Goal: Transaction & Acquisition: Purchase product/service

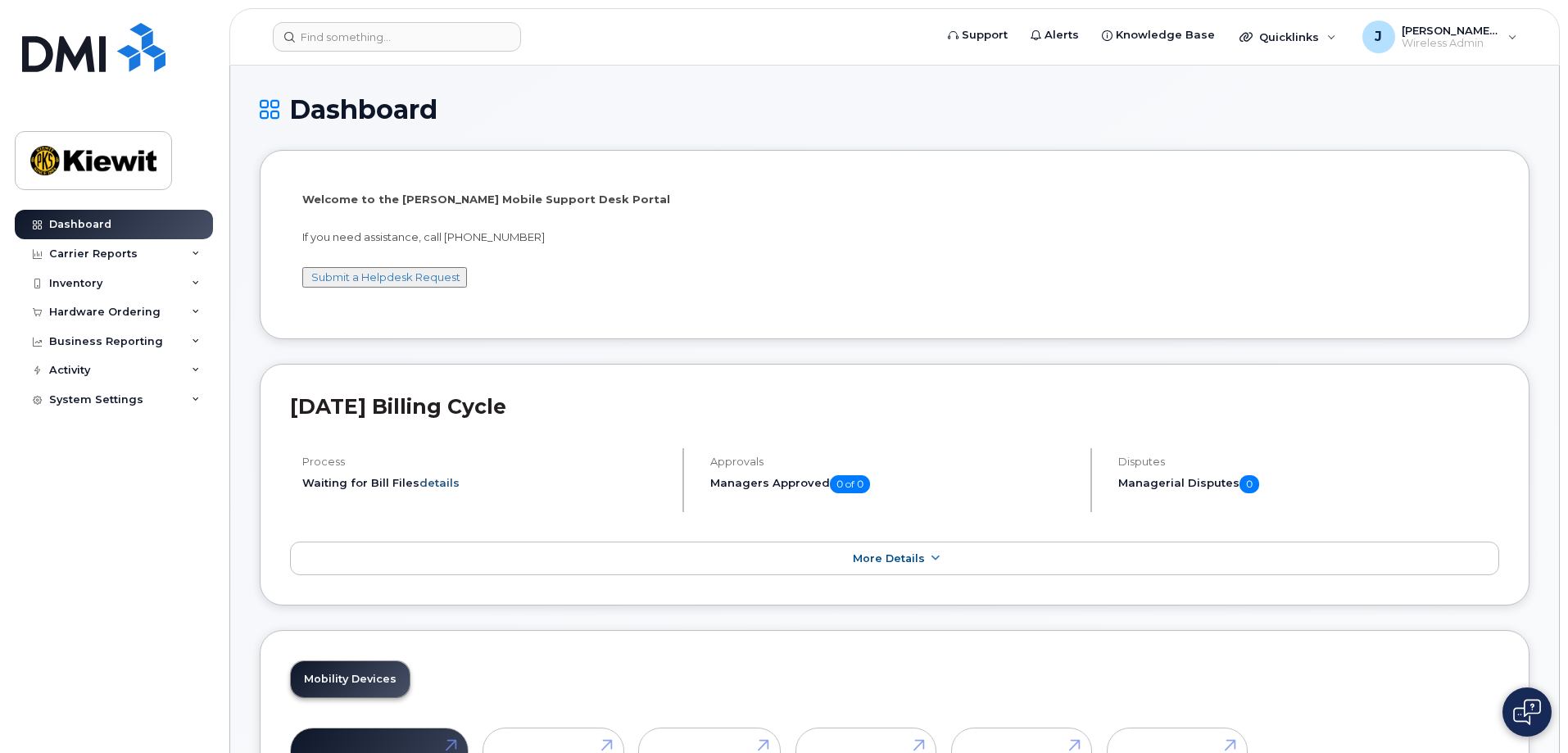
click at [442, 485] on link "details" at bounding box center [439, 482] width 40 height 13
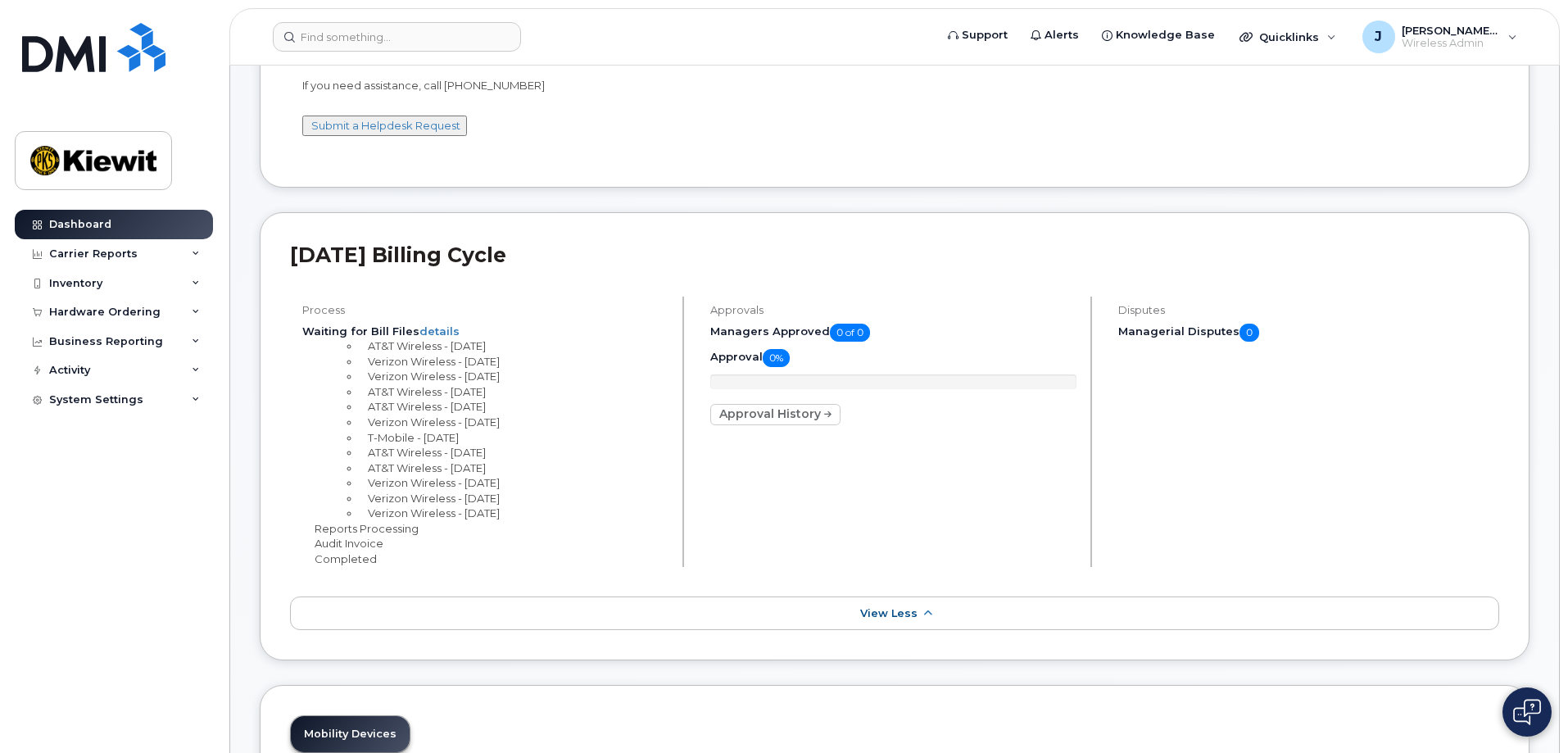
scroll to position [164, 0]
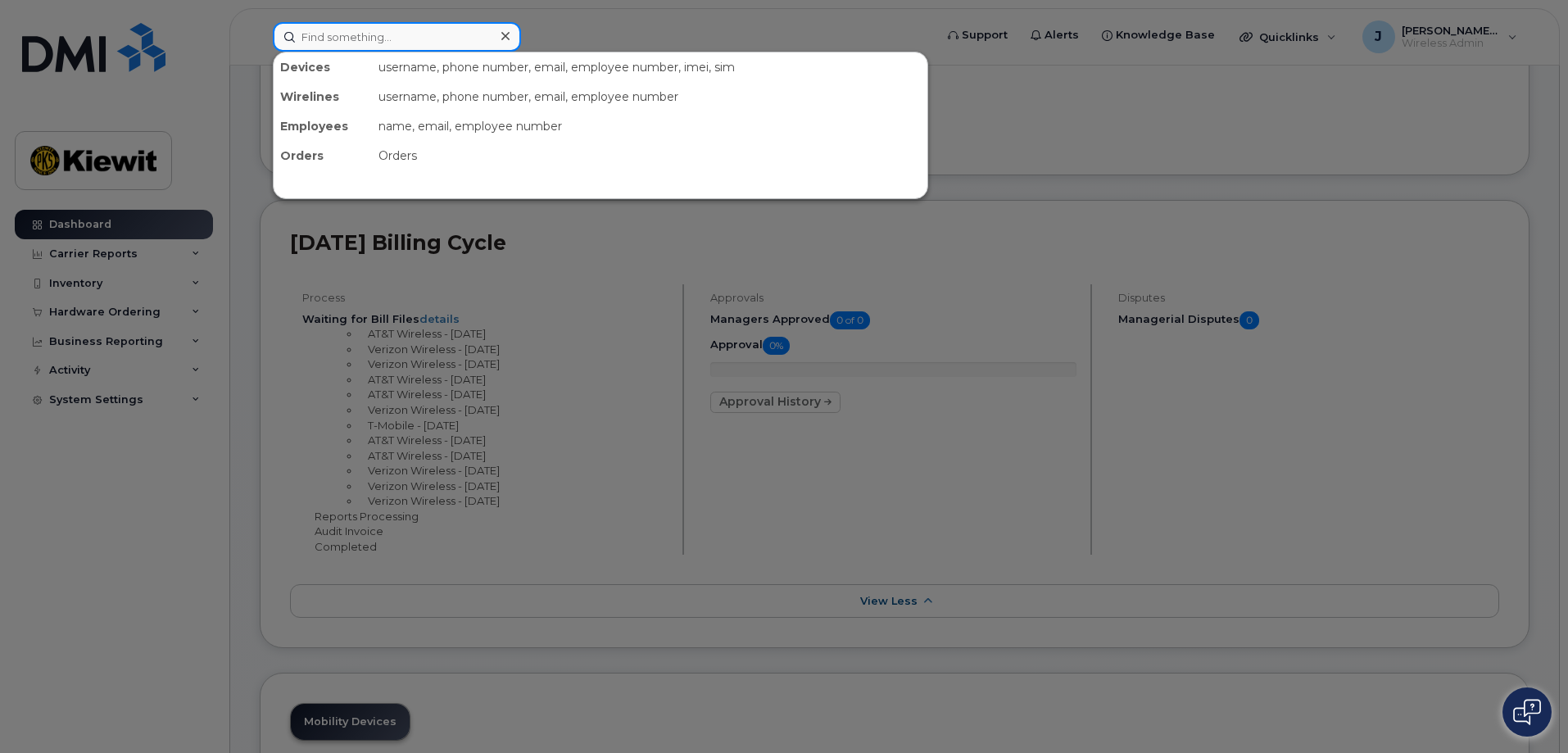
click at [352, 36] on input at bounding box center [396, 37] width 248 height 29
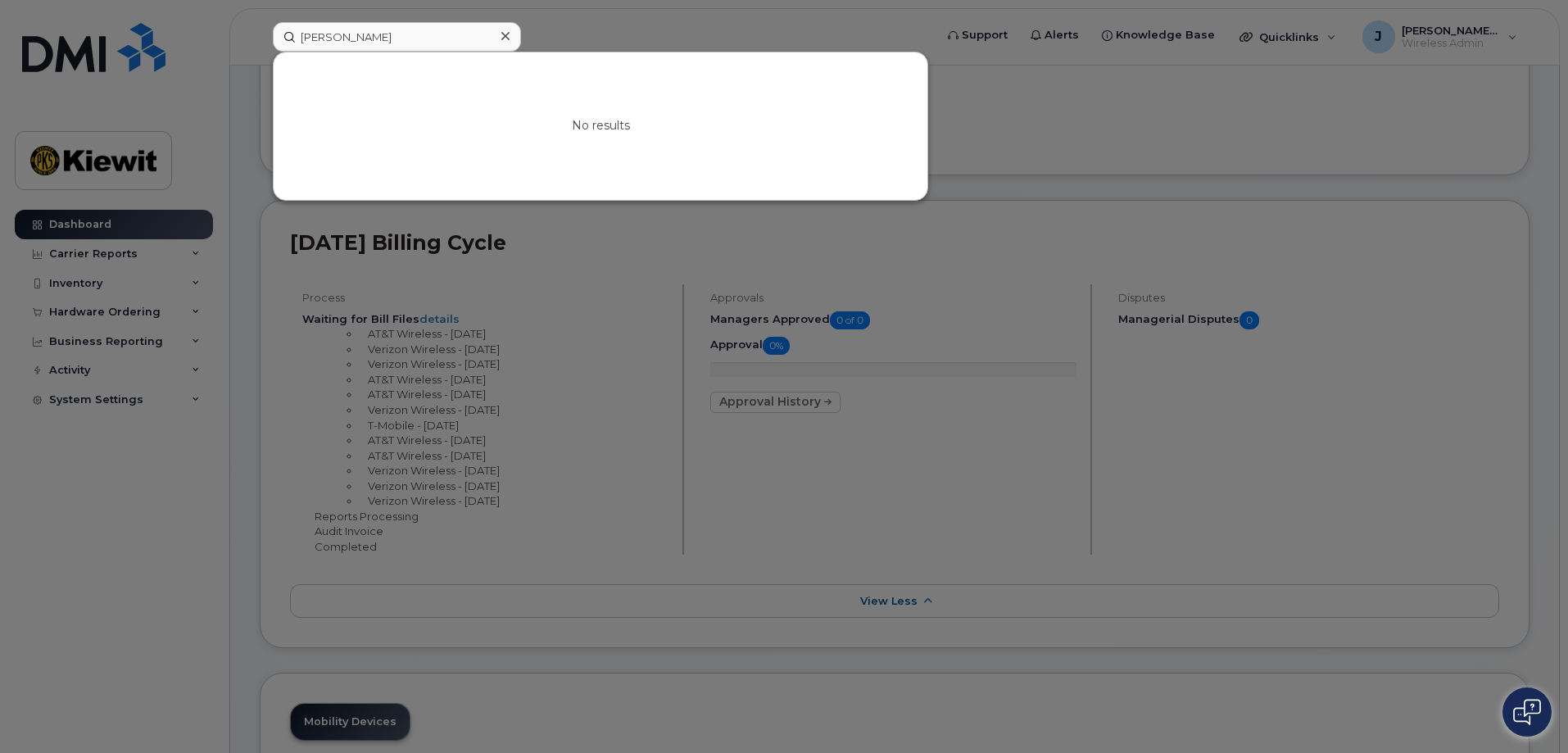
click at [251, 238] on div at bounding box center [784, 376] width 1568 height 753
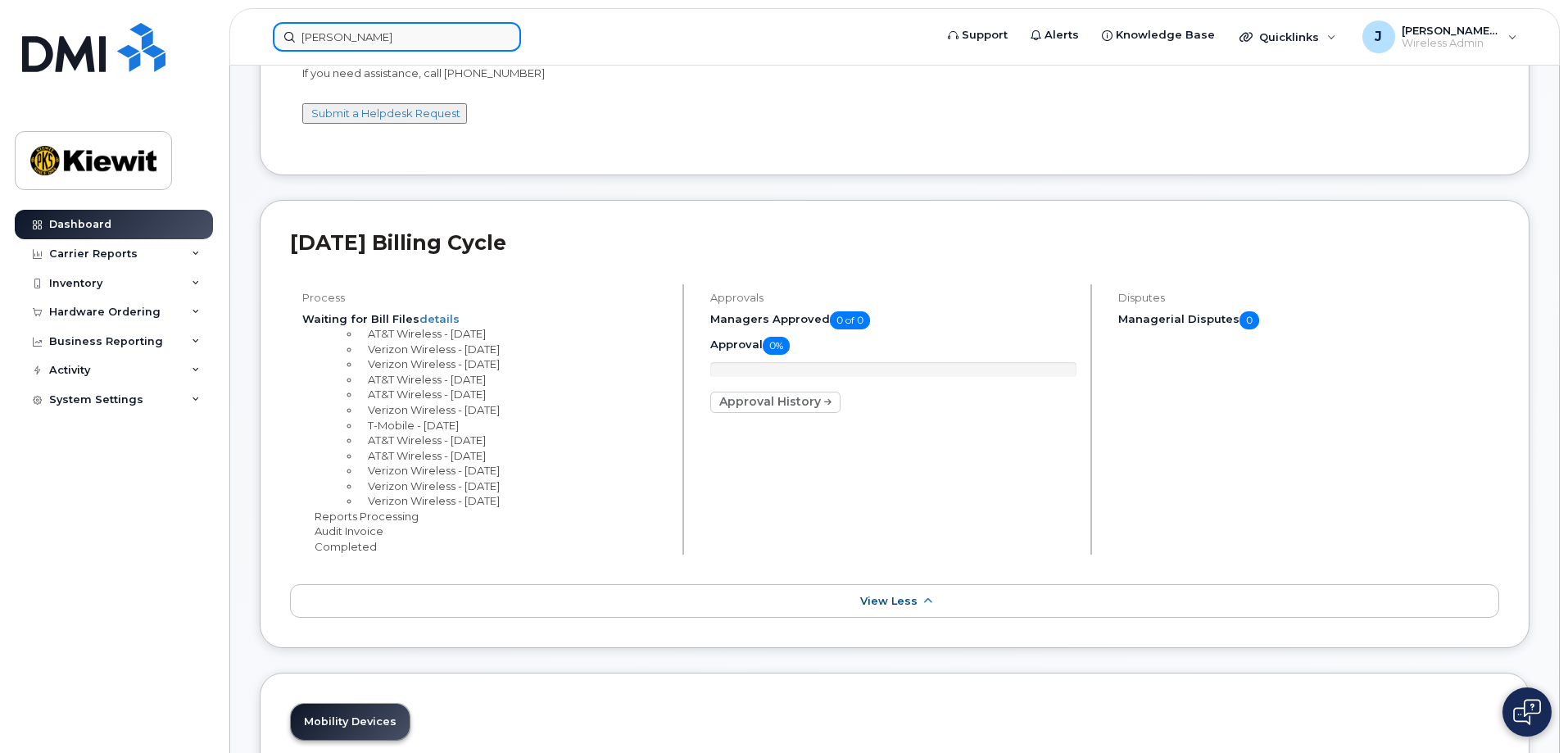
click at [385, 39] on input "joe azer" at bounding box center [396, 37] width 248 height 29
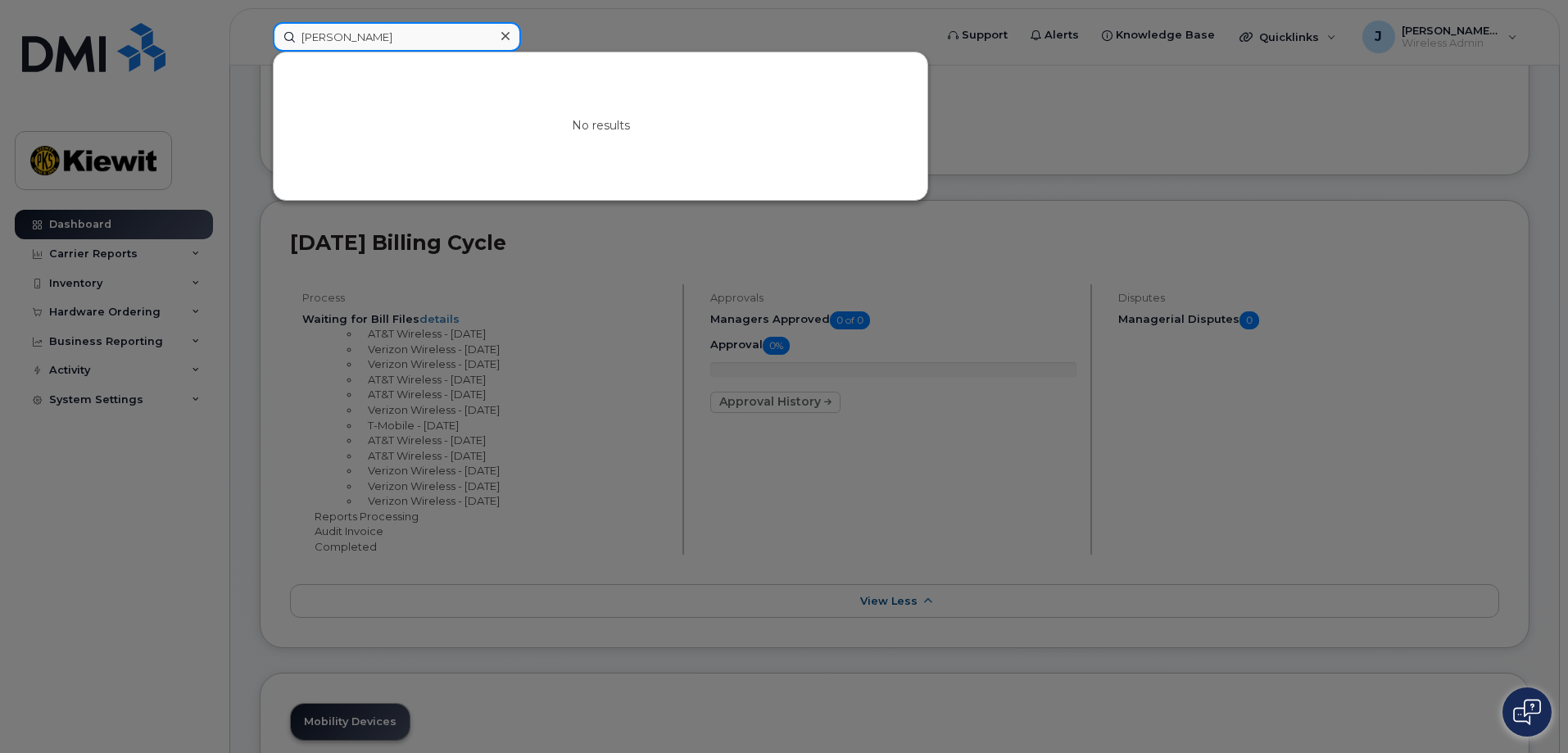
drag, startPoint x: 296, startPoint y: 26, endPoint x: 193, endPoint y: 31, distance: 103.1
click at [260, 31] on div "joe azer No results" at bounding box center [597, 37] width 677 height 29
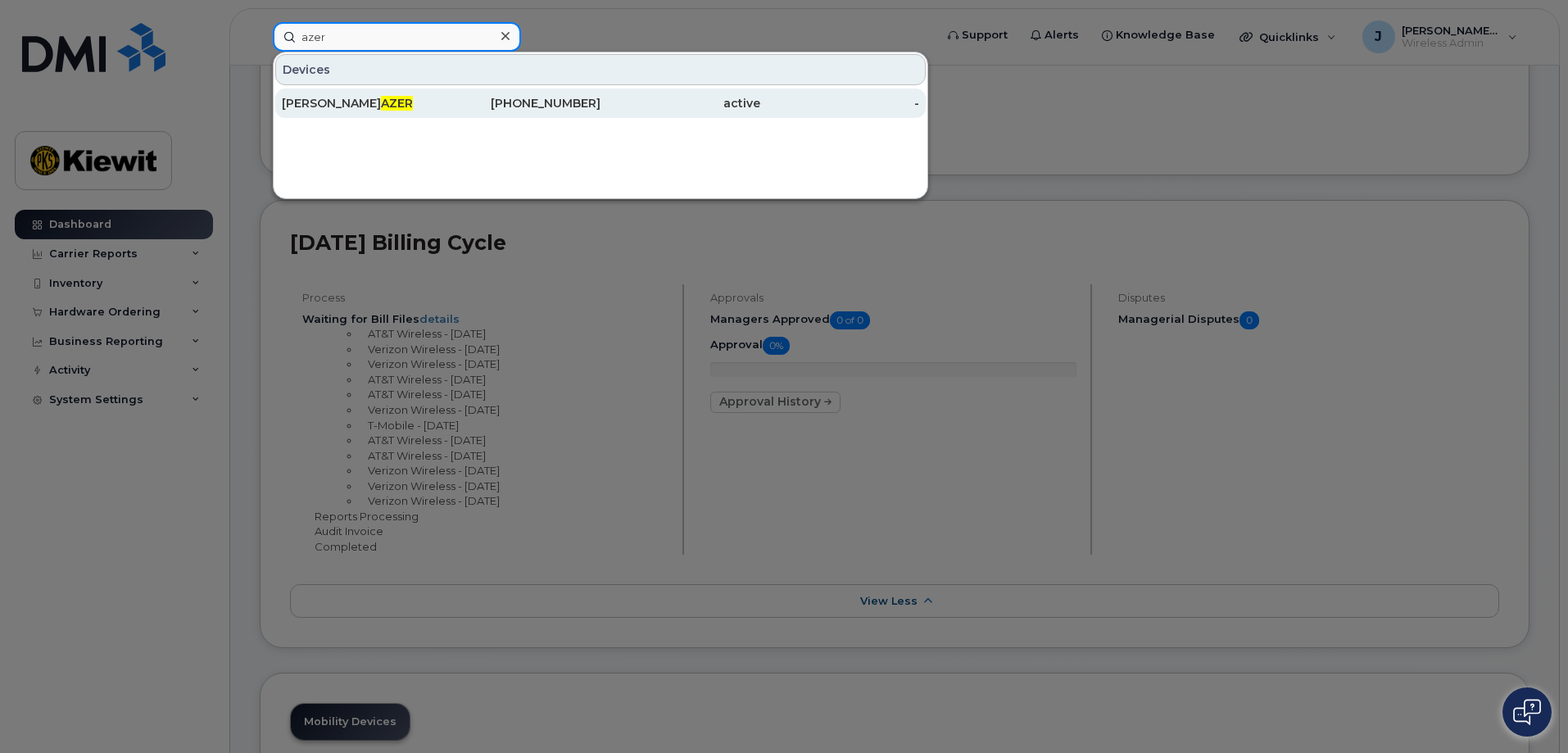
type input "azer"
click at [381, 100] on span "AZER" at bounding box center [397, 103] width 32 height 15
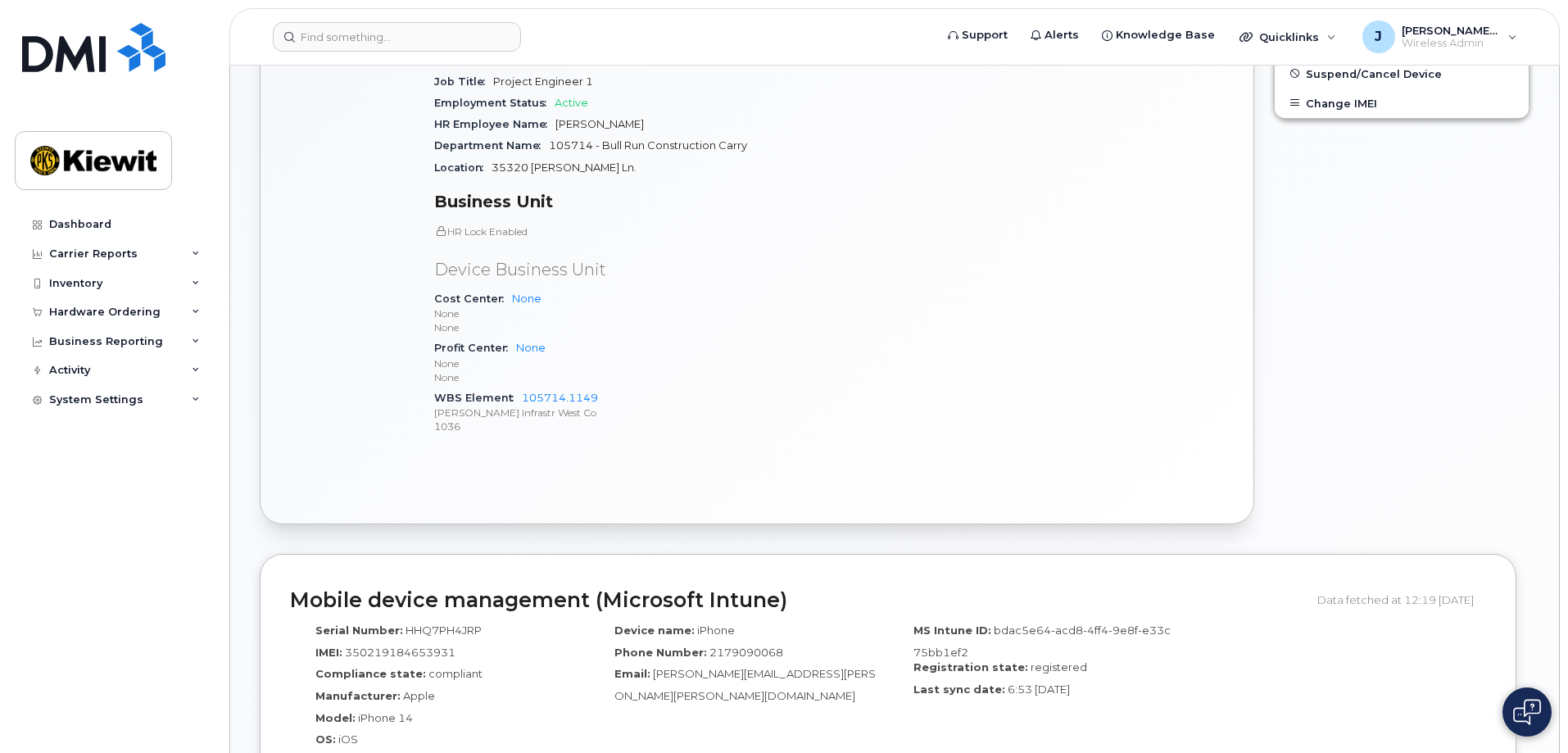
scroll to position [1228, 0]
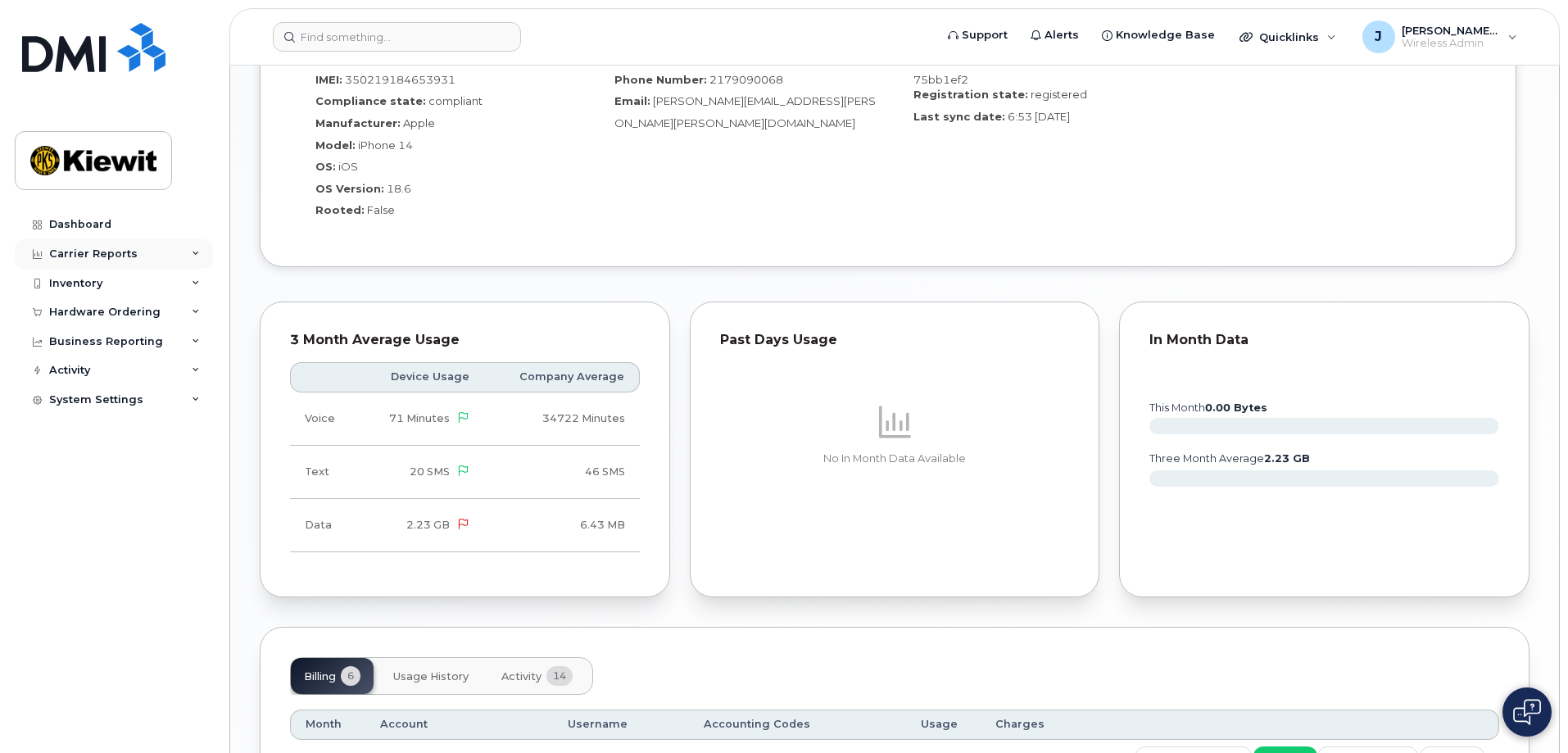
click at [197, 253] on icon at bounding box center [196, 254] width 8 height 8
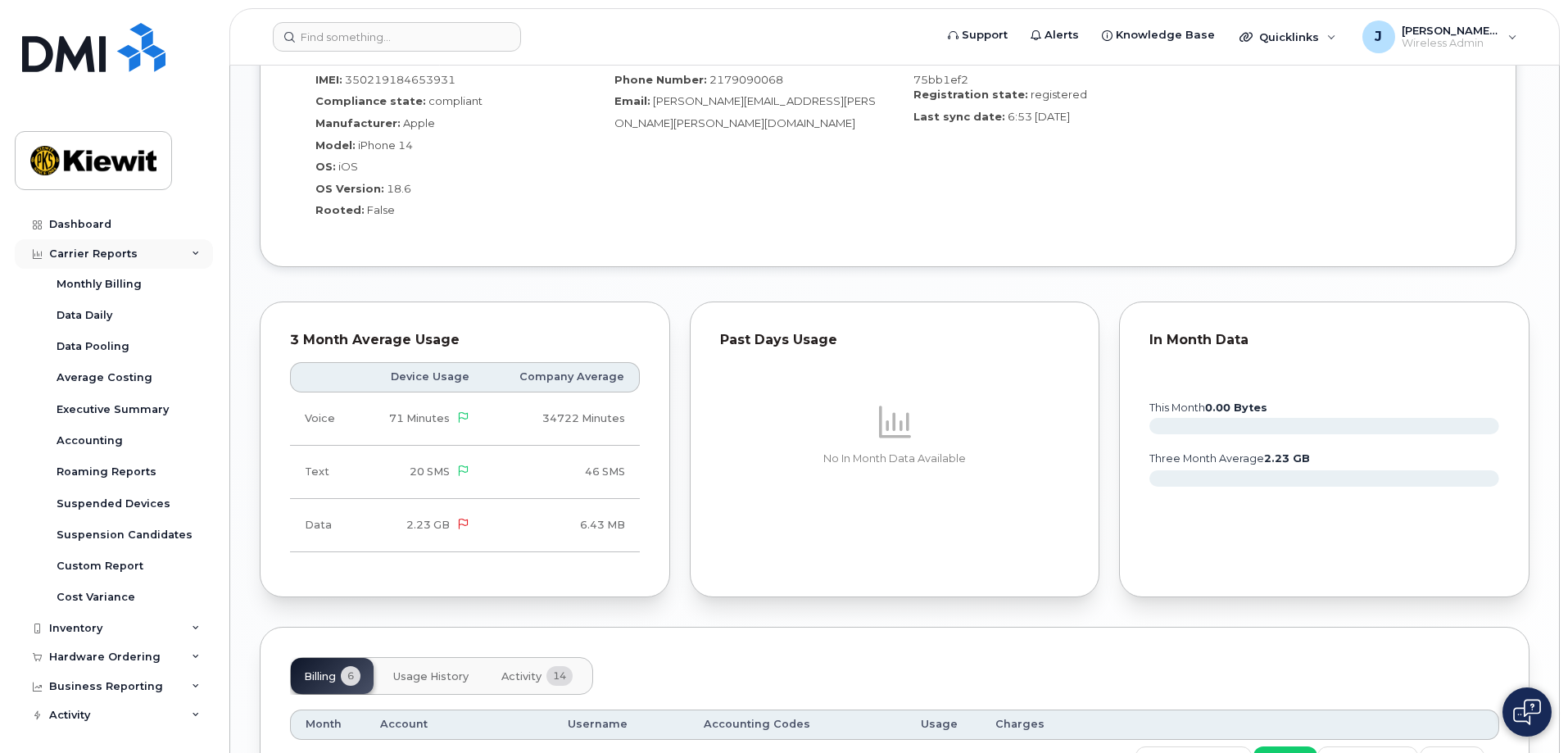
click at [194, 256] on icon at bounding box center [196, 254] width 8 height 8
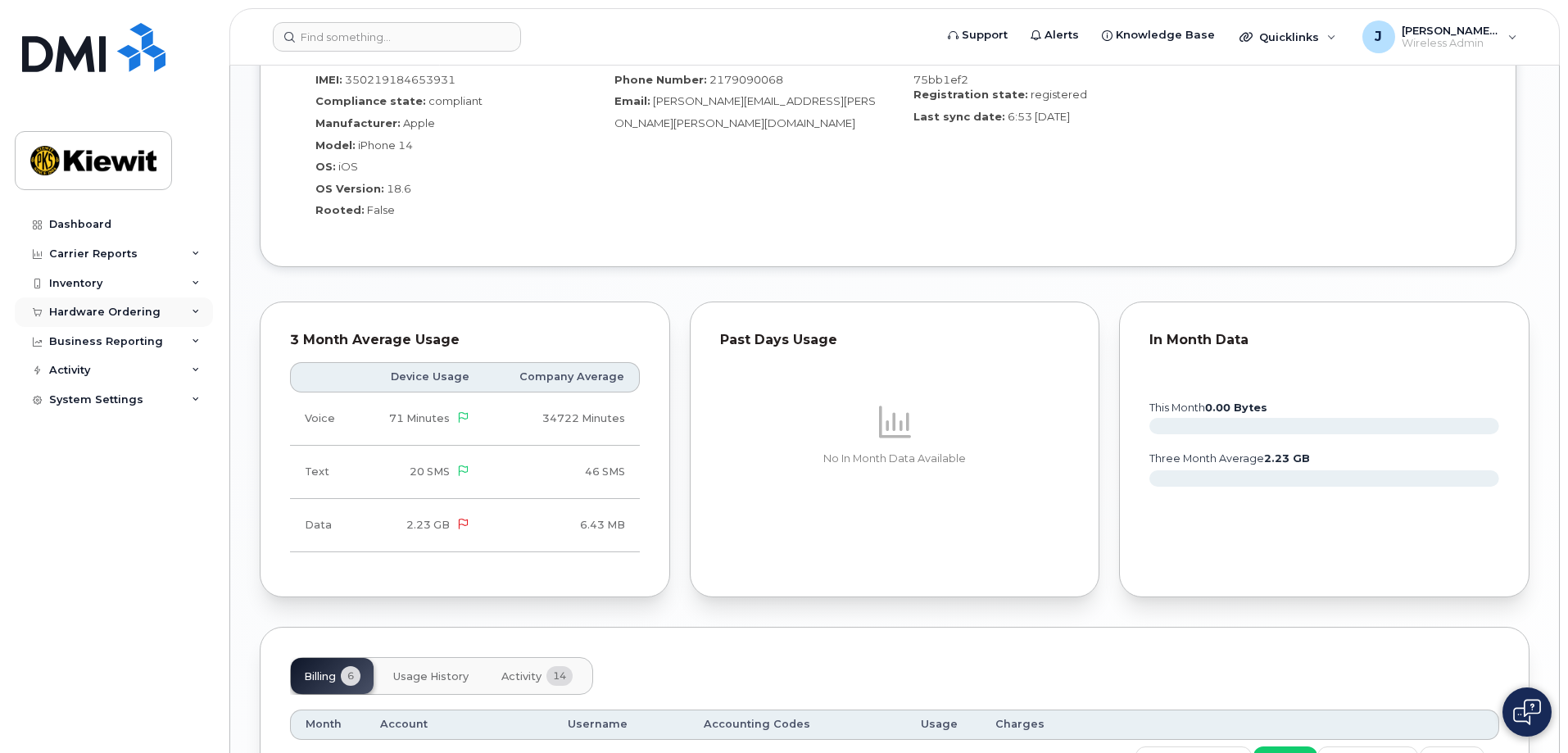
click at [192, 311] on icon at bounding box center [196, 311] width 8 height 8
click at [74, 370] on div "Orders" at bounding box center [76, 373] width 40 height 15
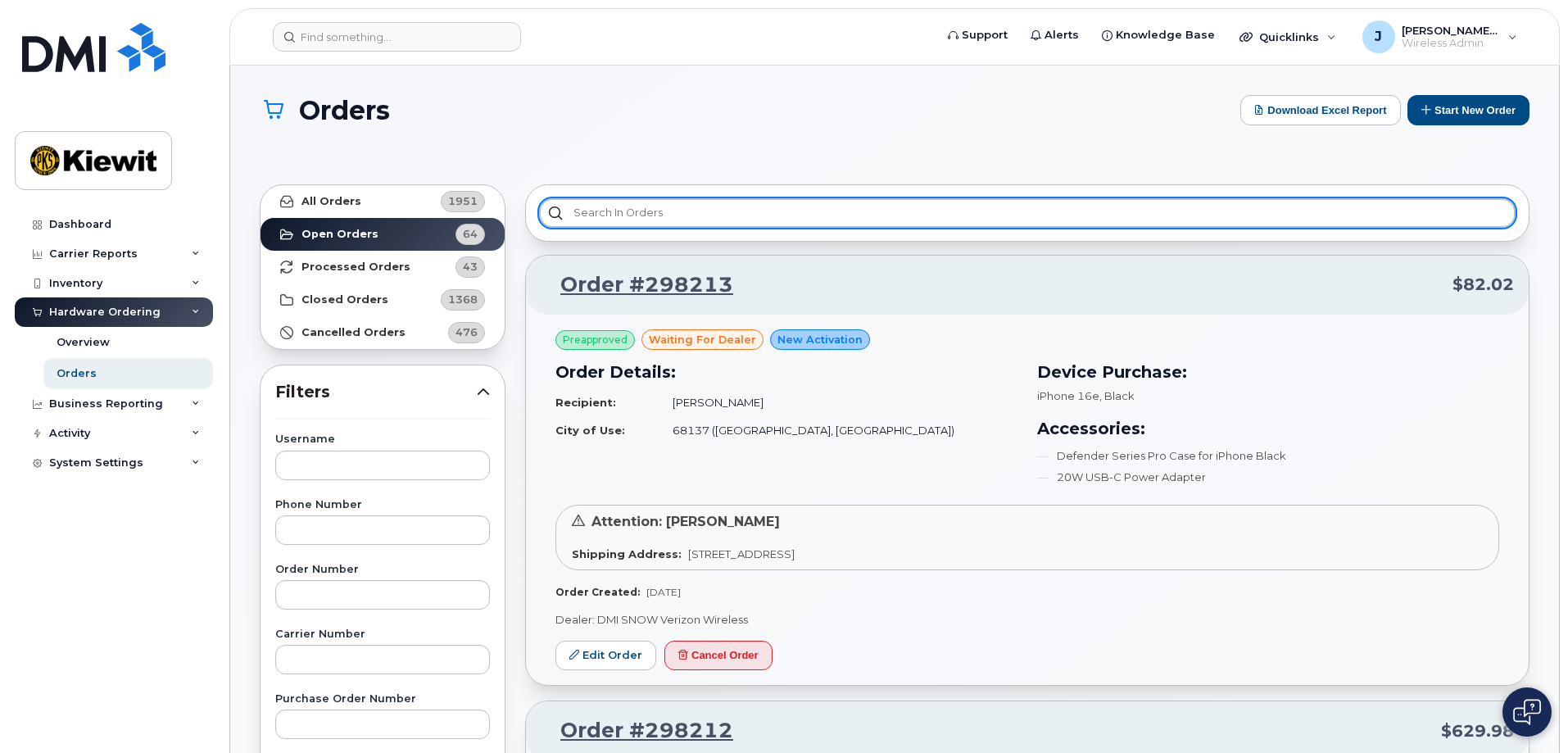
click at [653, 217] on input "text" at bounding box center [1026, 212] width 976 height 29
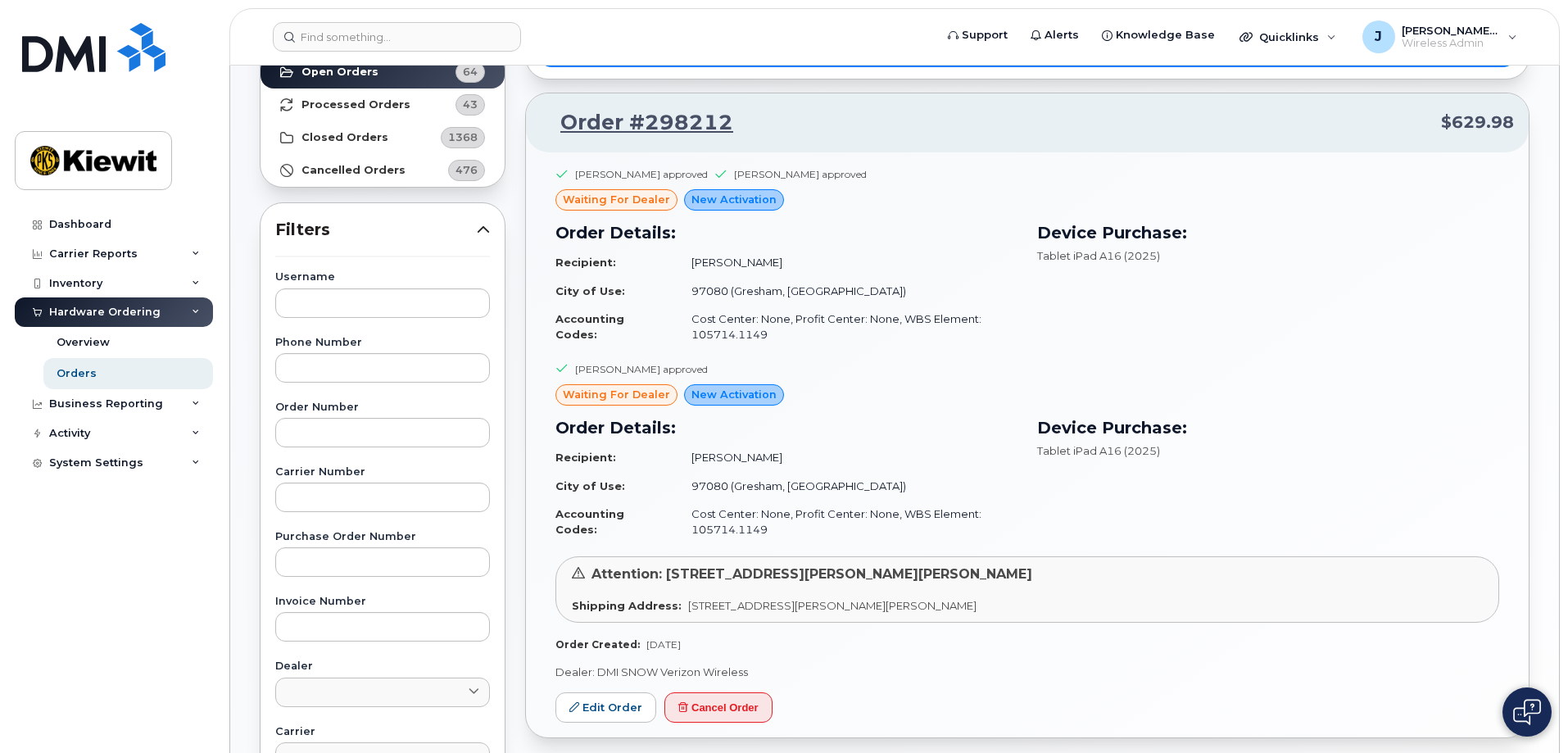
scroll to position [164, 0]
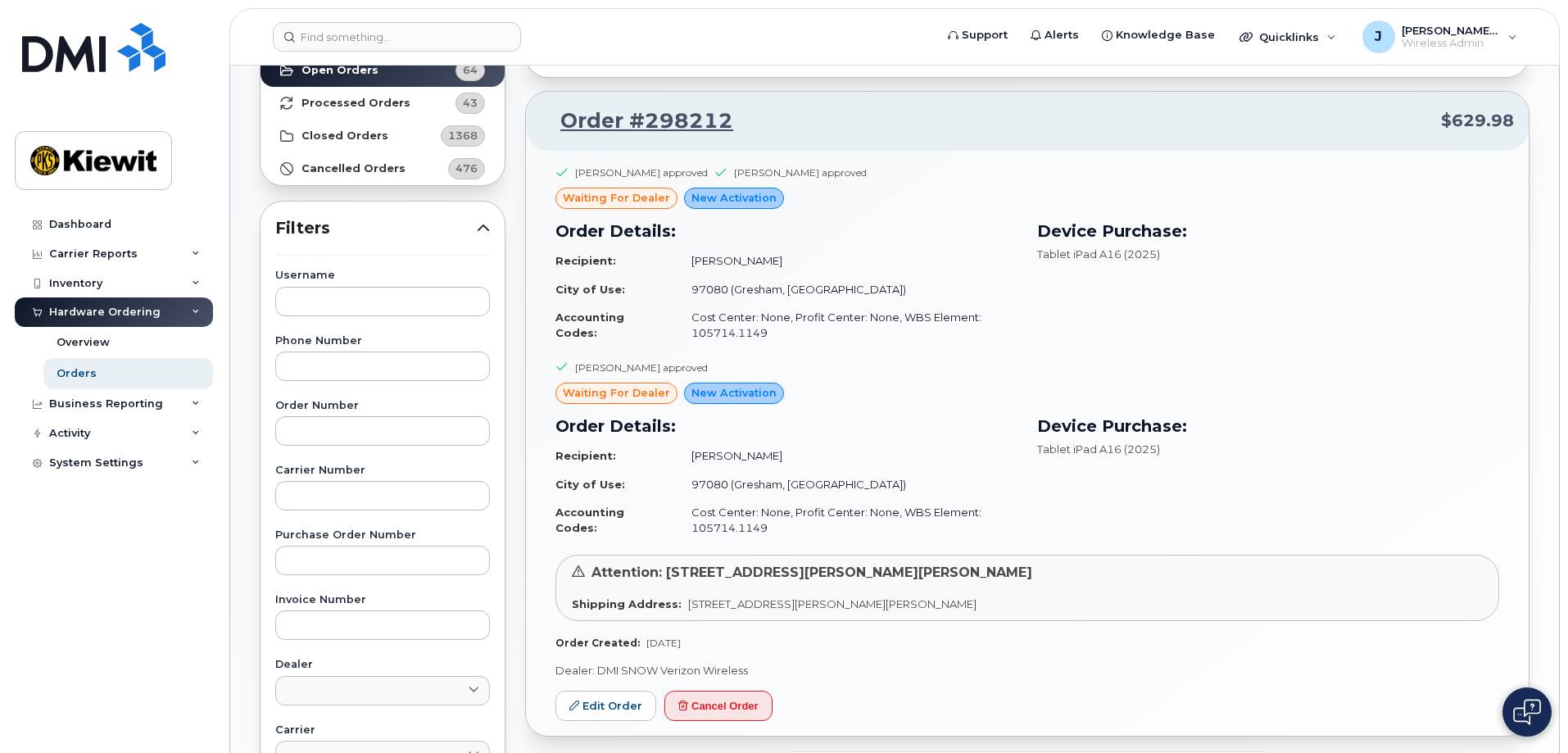
type input "azer"
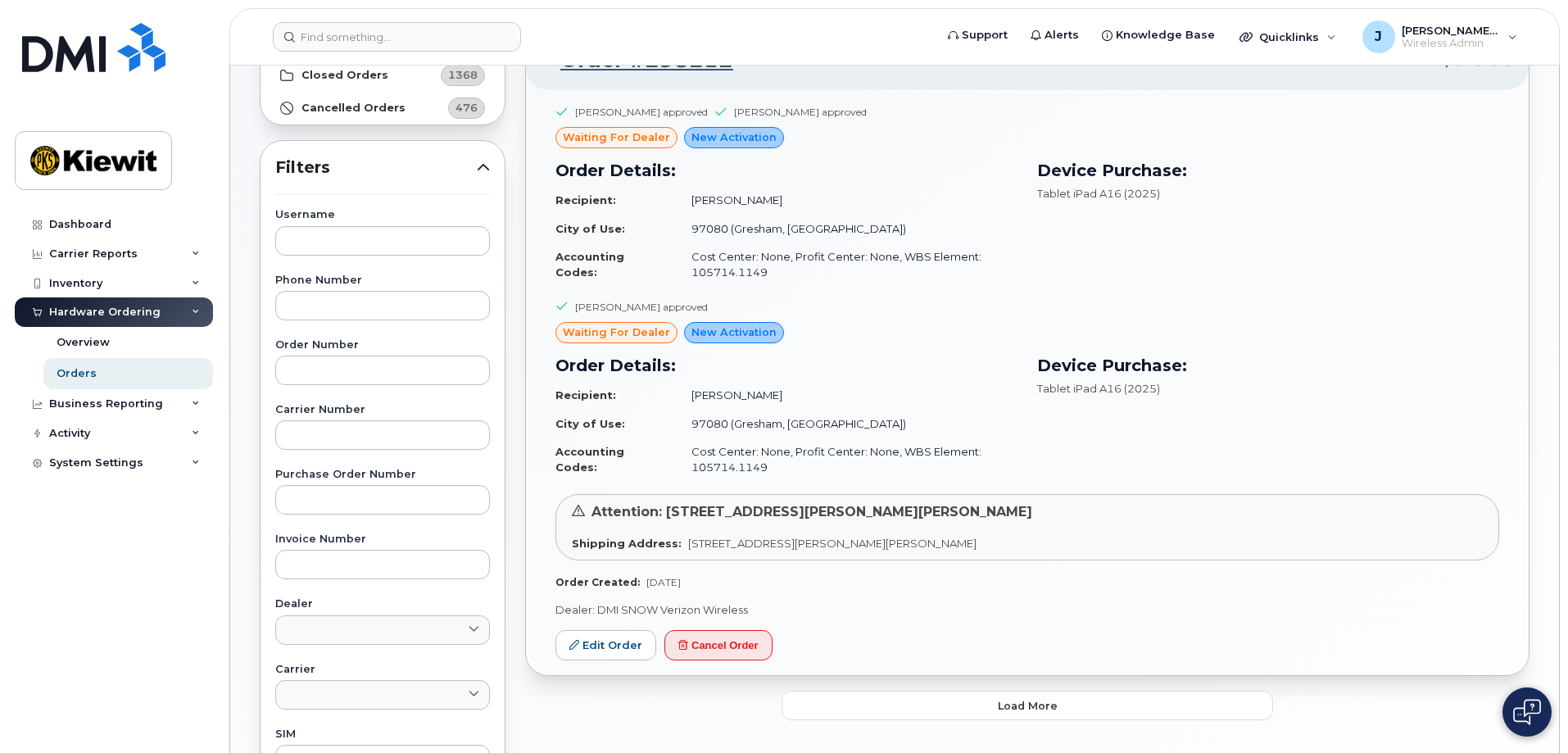
scroll to position [246, 0]
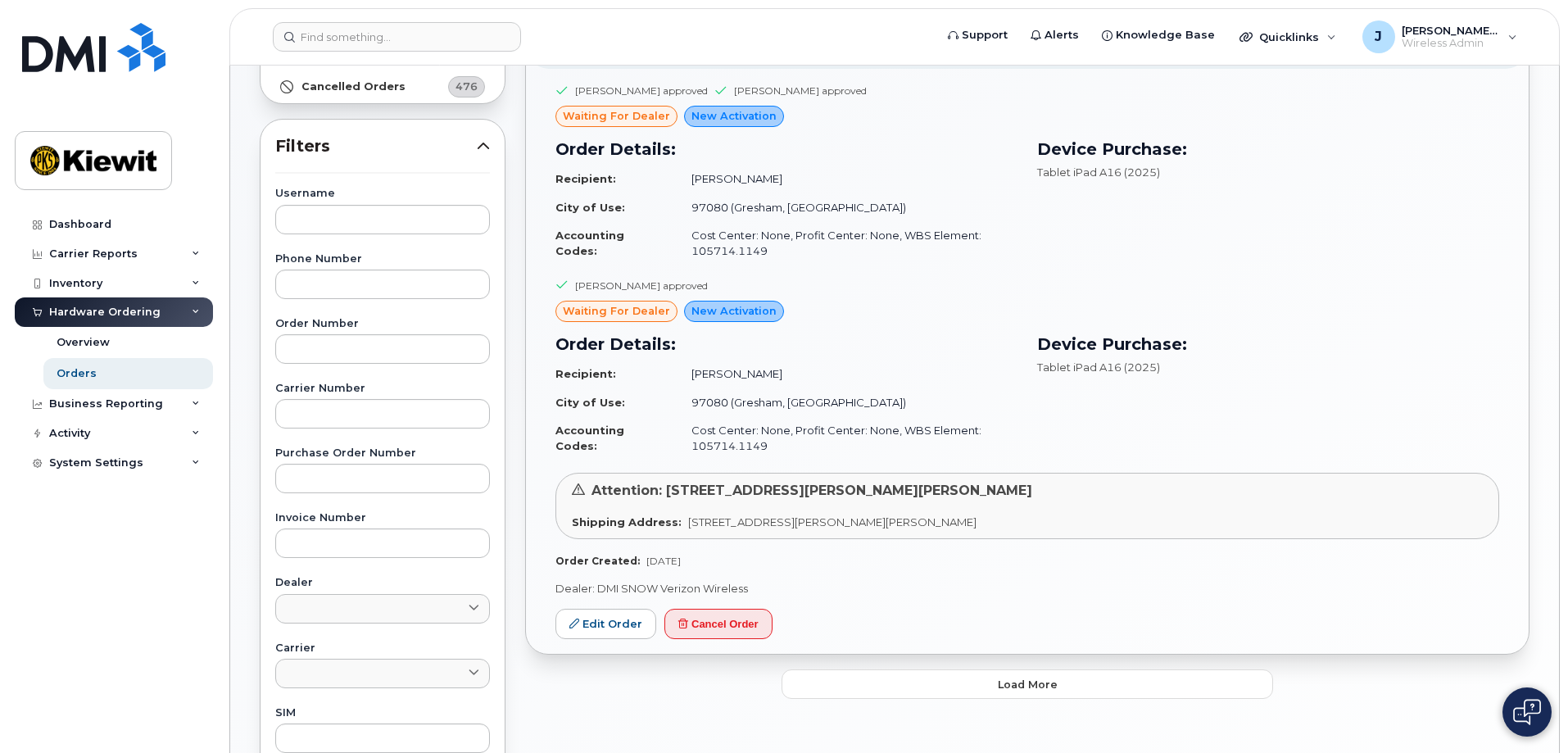
click at [832, 369] on td "joseph azer" at bounding box center [847, 373] width 341 height 28
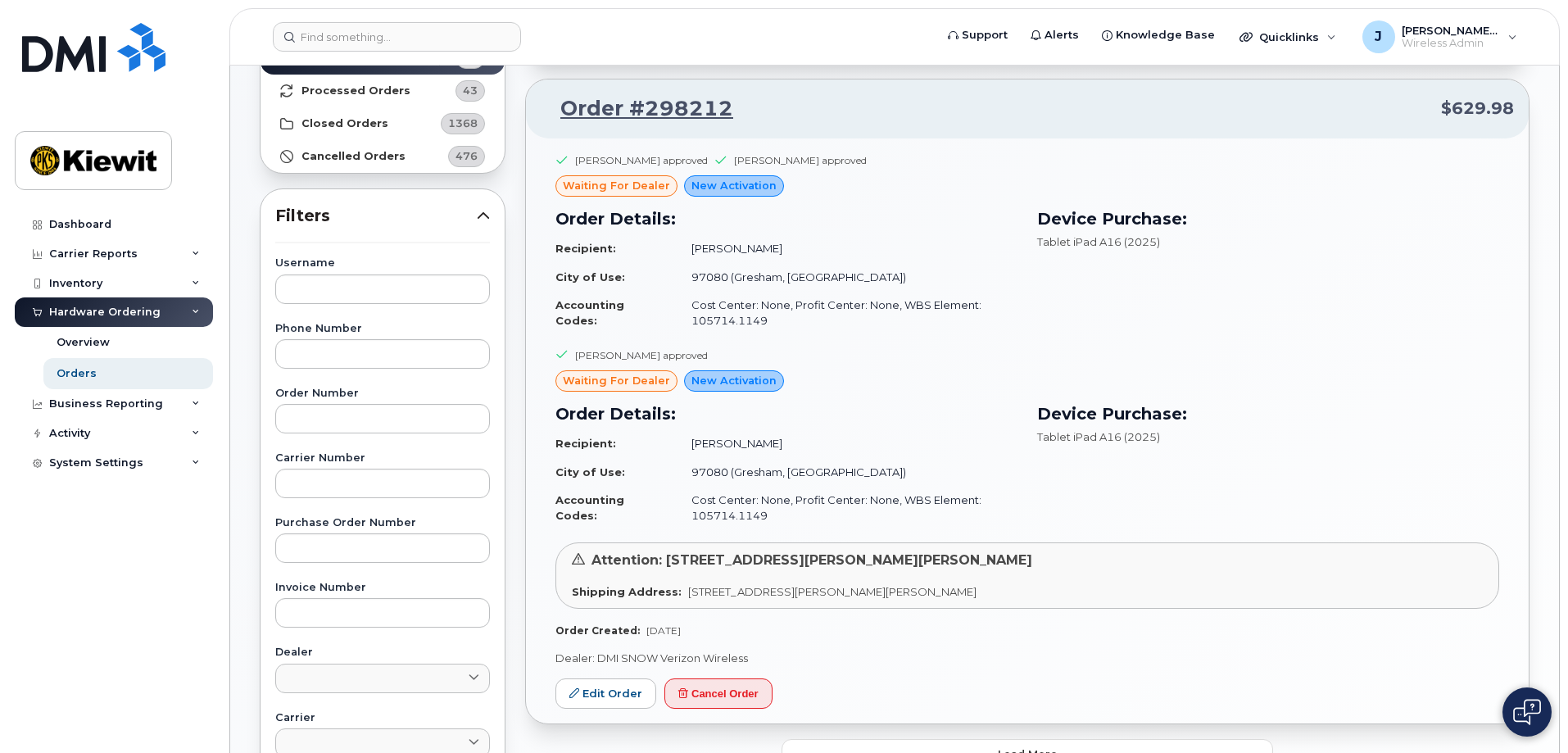
scroll to position [0, 0]
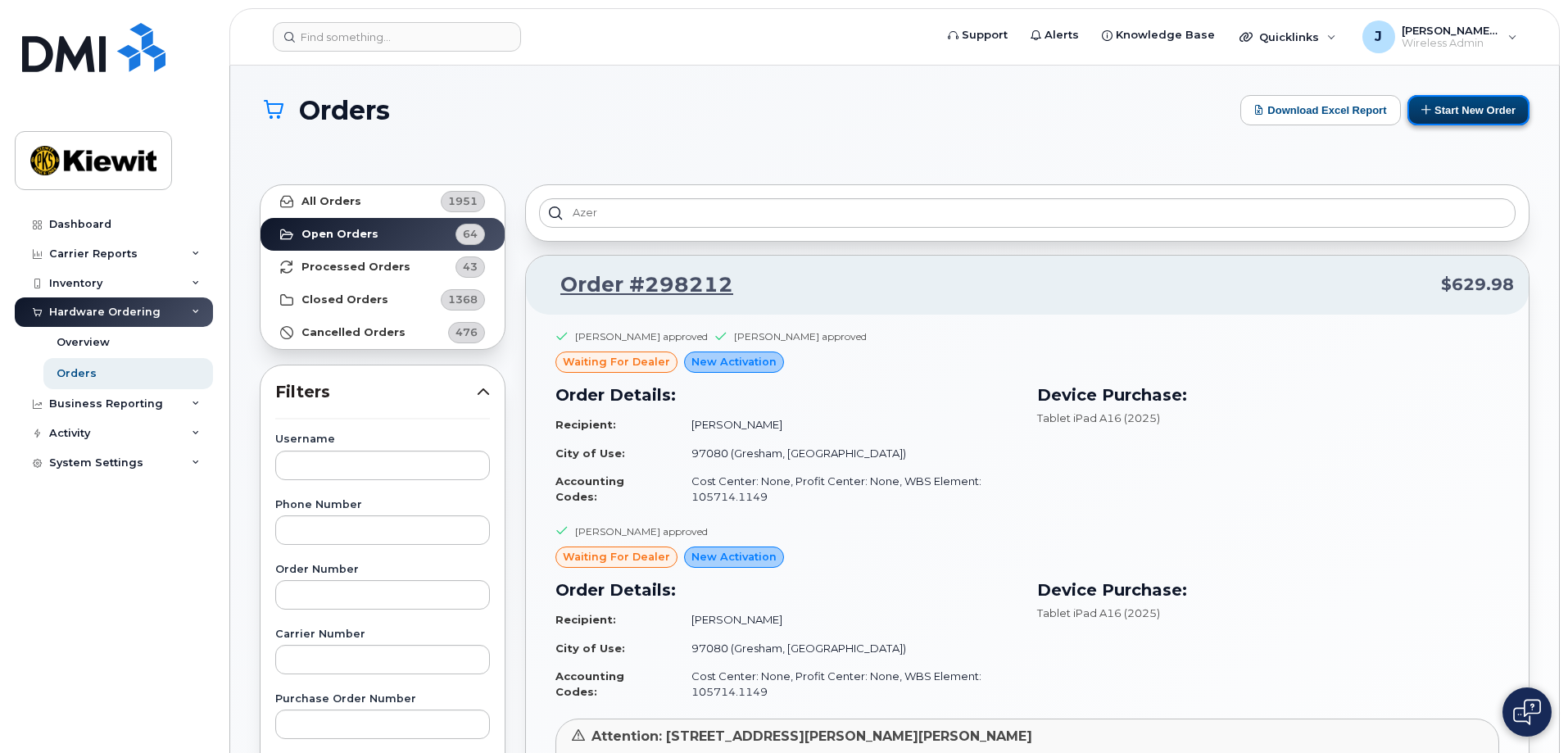
click at [1478, 119] on button "Start New Order" at bounding box center [1468, 110] width 122 height 30
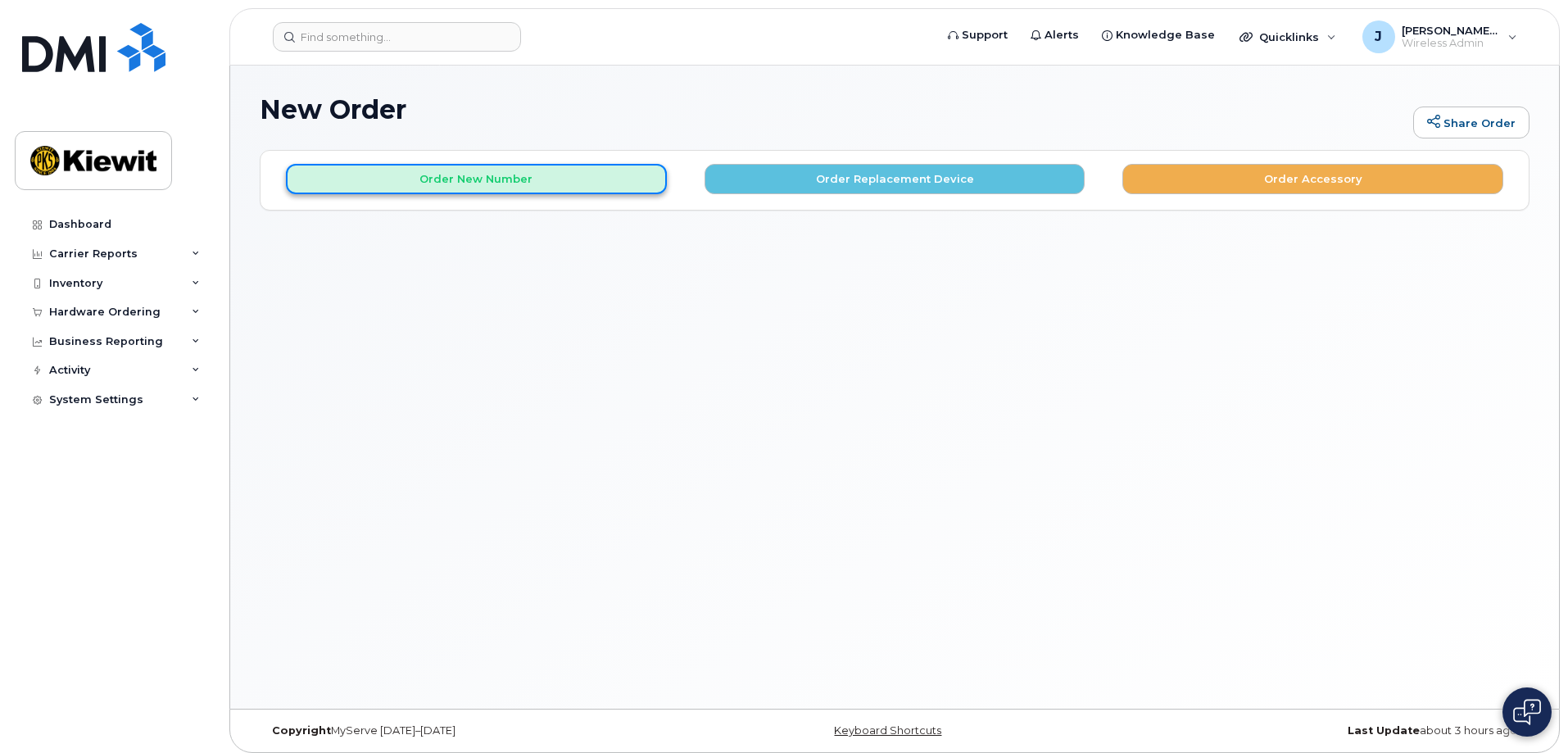
click at [545, 180] on button "Order New Number" at bounding box center [476, 178] width 381 height 30
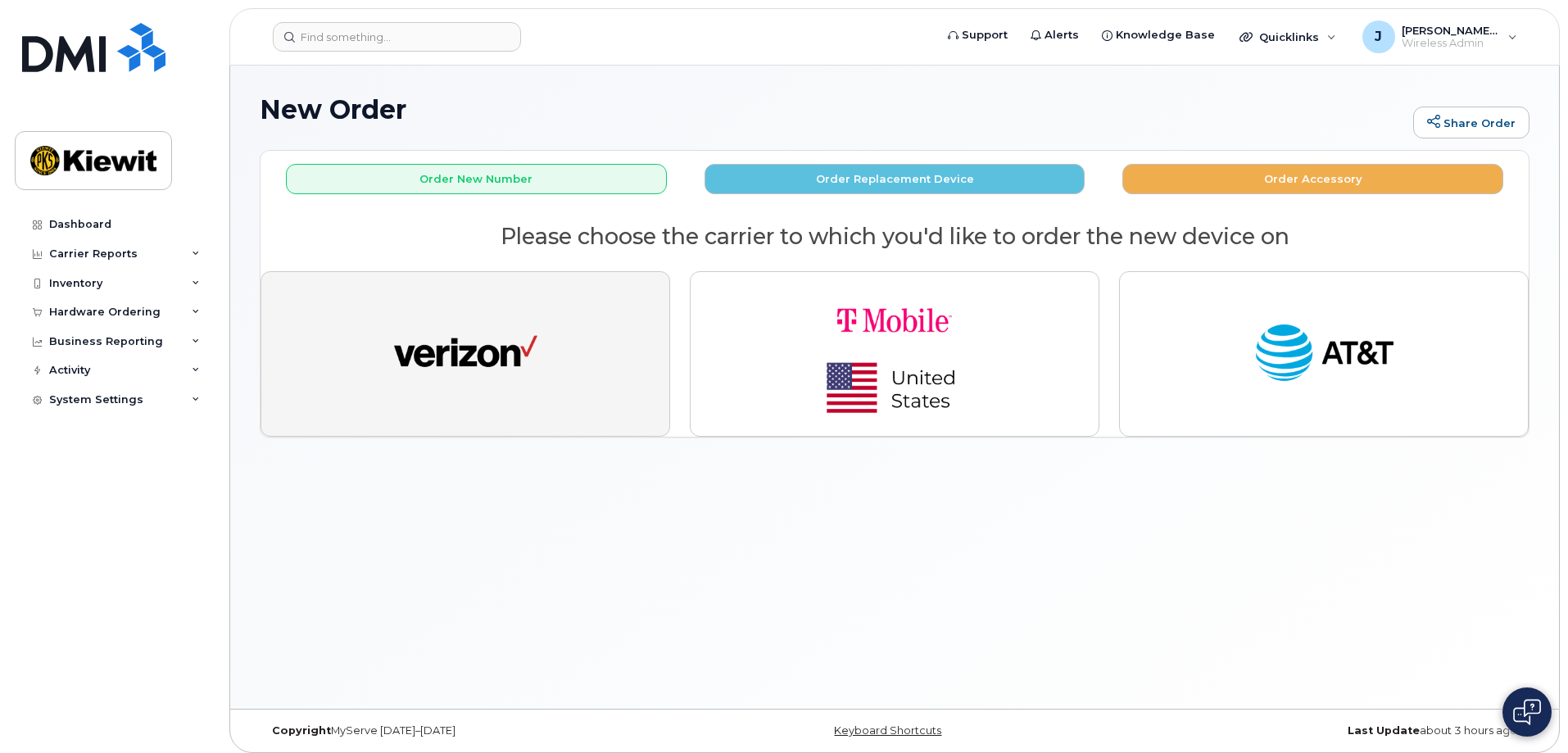
click at [620, 313] on button "button" at bounding box center [465, 353] width 409 height 165
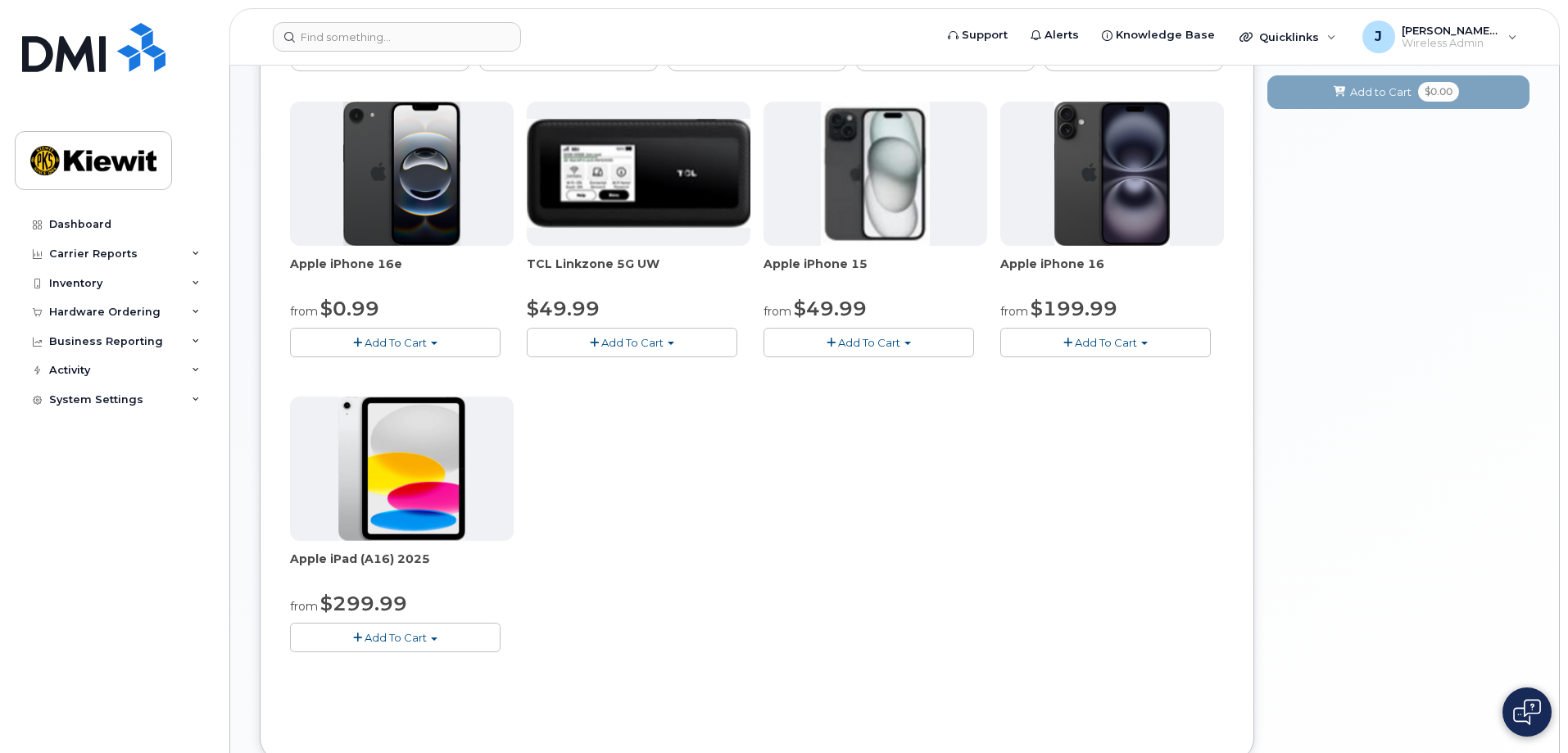
scroll to position [246, 0]
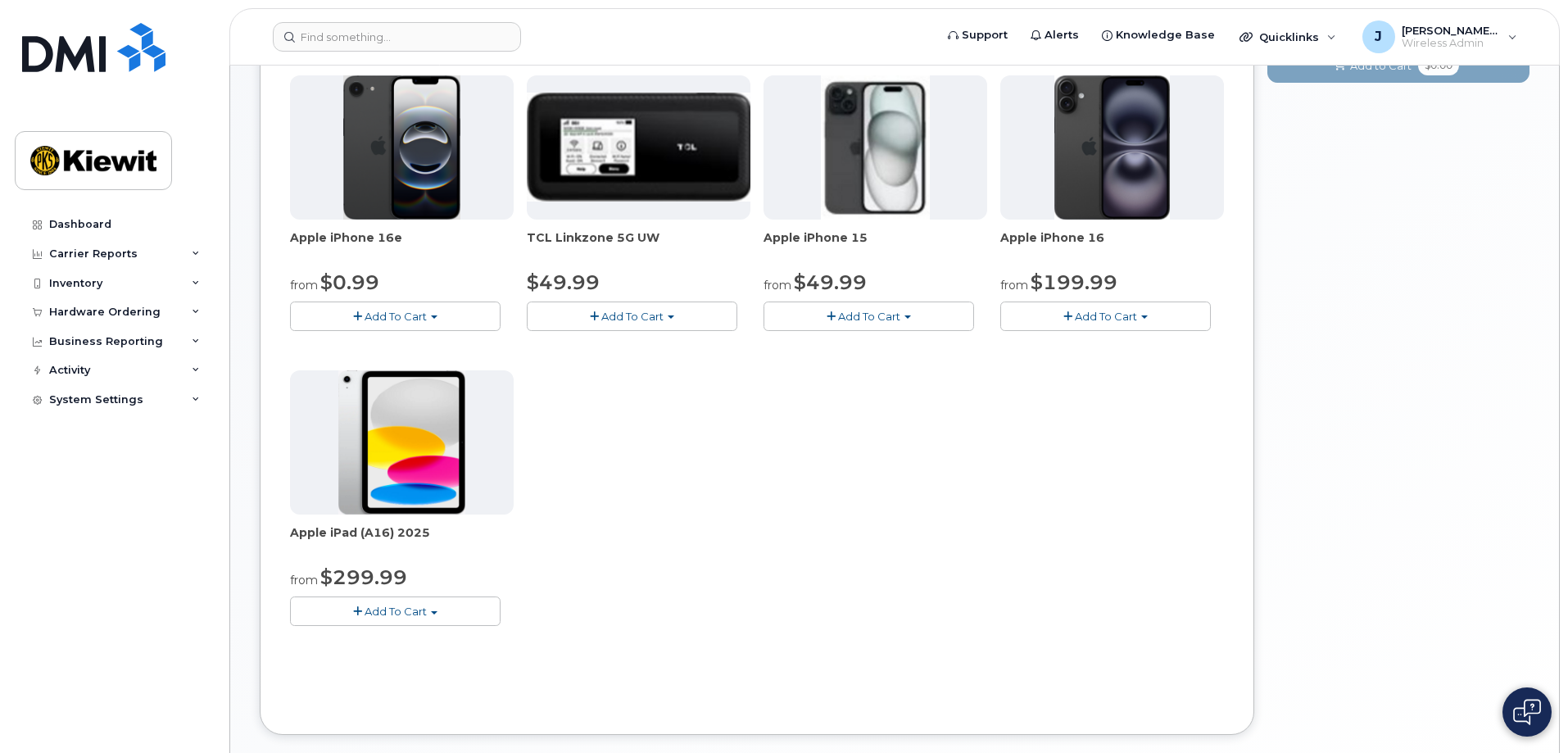
click at [412, 610] on span "Add To Cart" at bounding box center [396, 610] width 63 height 13
click at [426, 647] on link "$299.99 - 2 Year Activation (128GB)" at bounding box center [406, 641] width 226 height 21
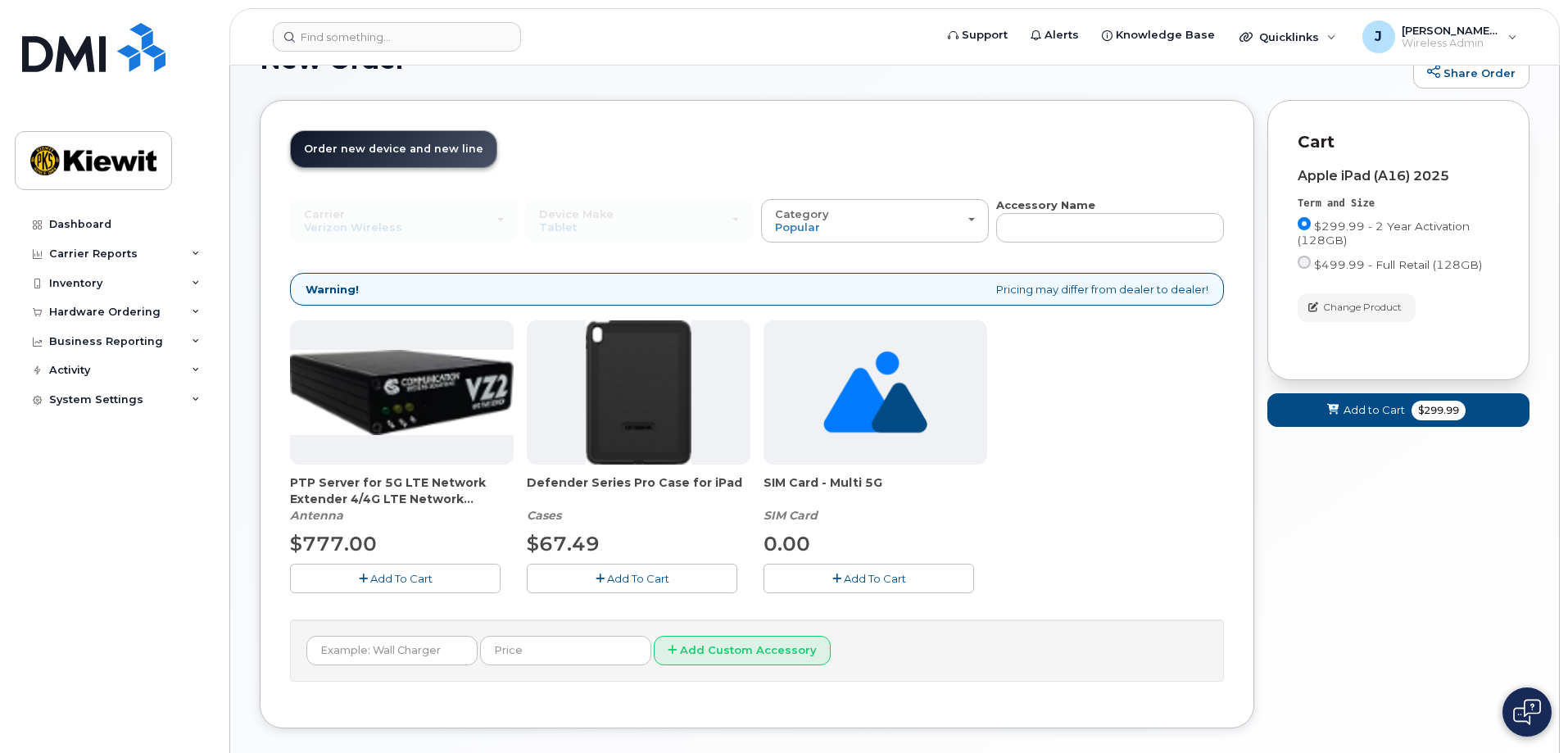
scroll to position [0, 0]
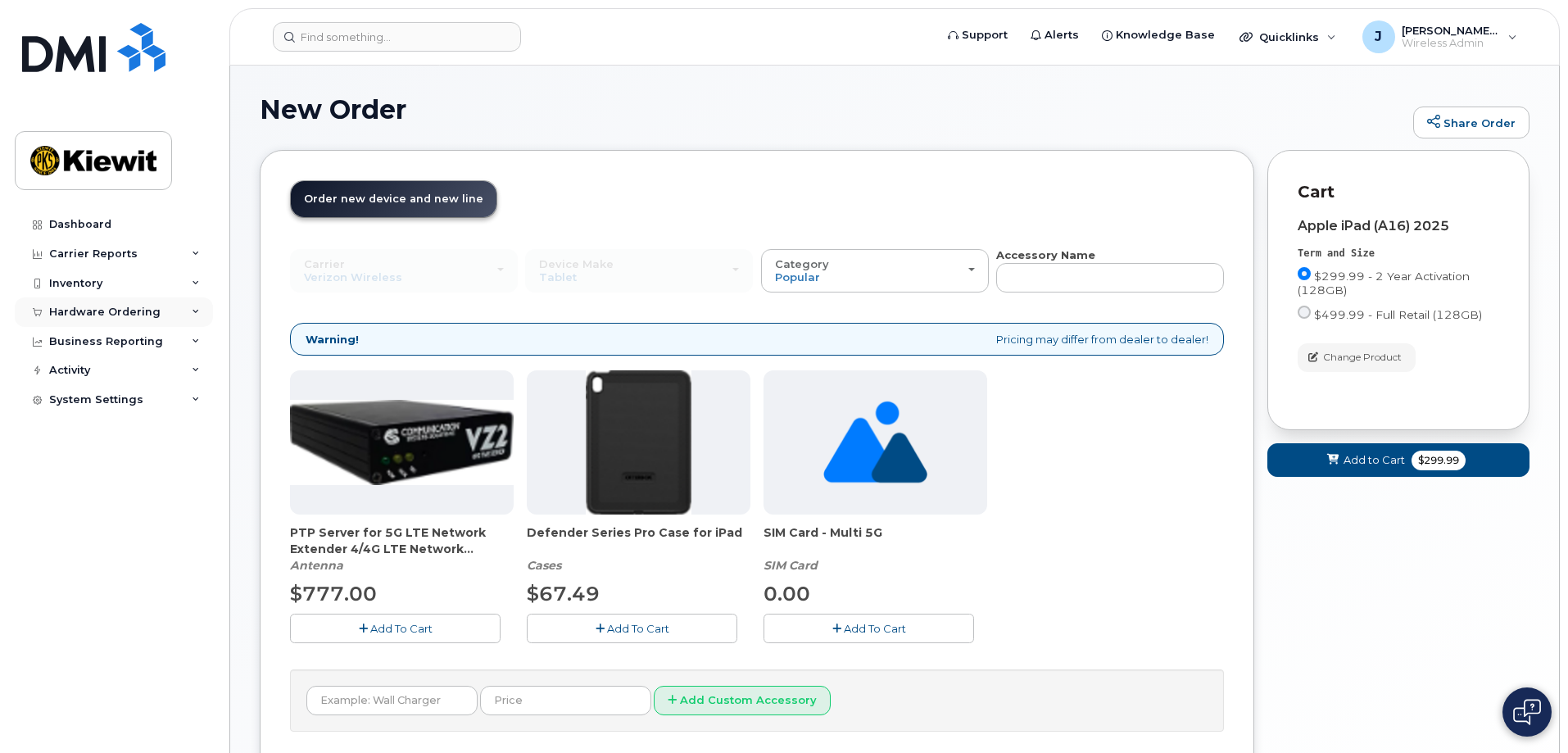
click at [198, 311] on icon at bounding box center [196, 311] width 8 height 8
click at [840, 83] on div "New Order Share Order × Share This Order If you want to allow others to create …" at bounding box center [894, 448] width 1328 height 767
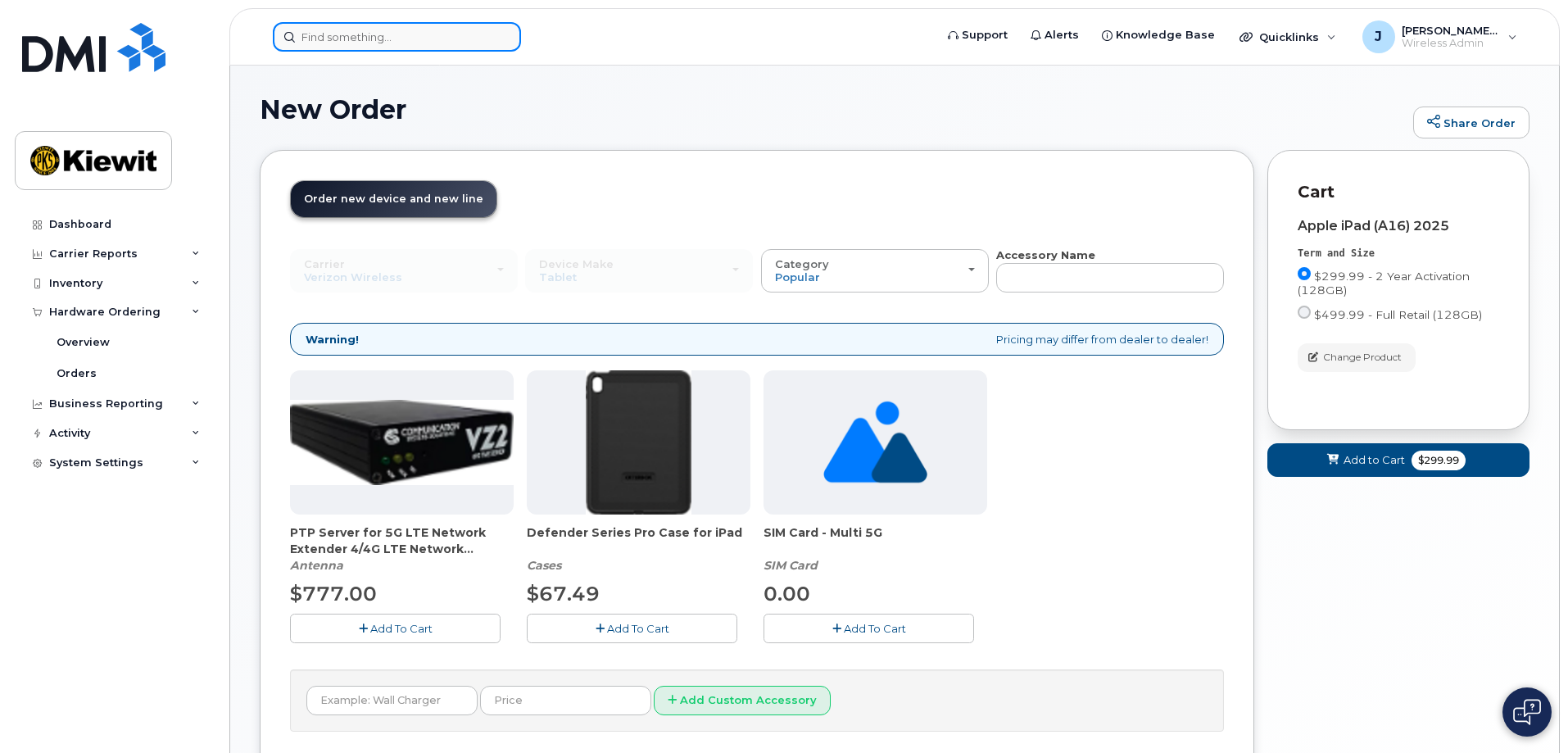
click at [441, 40] on input at bounding box center [396, 37] width 248 height 29
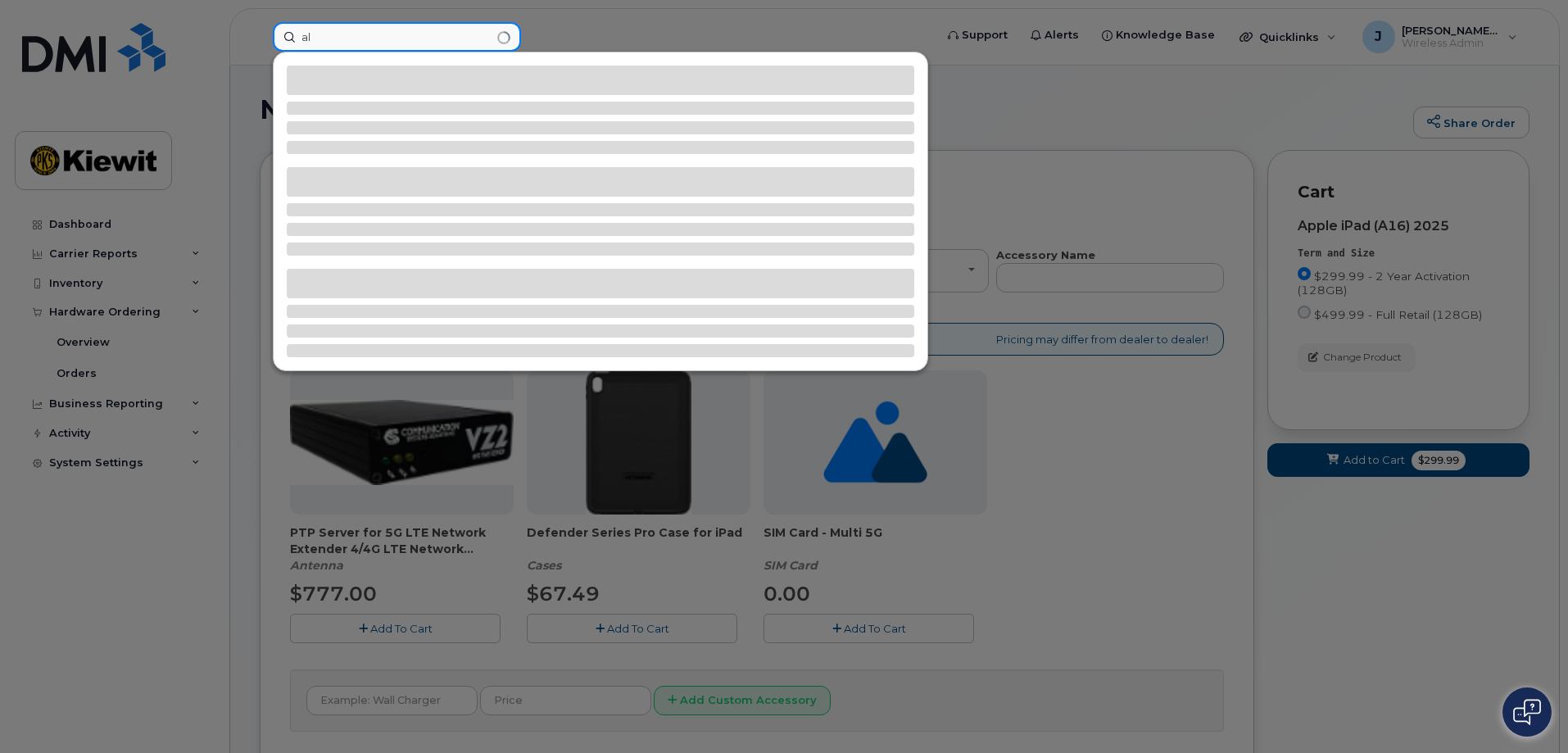
type input "a"
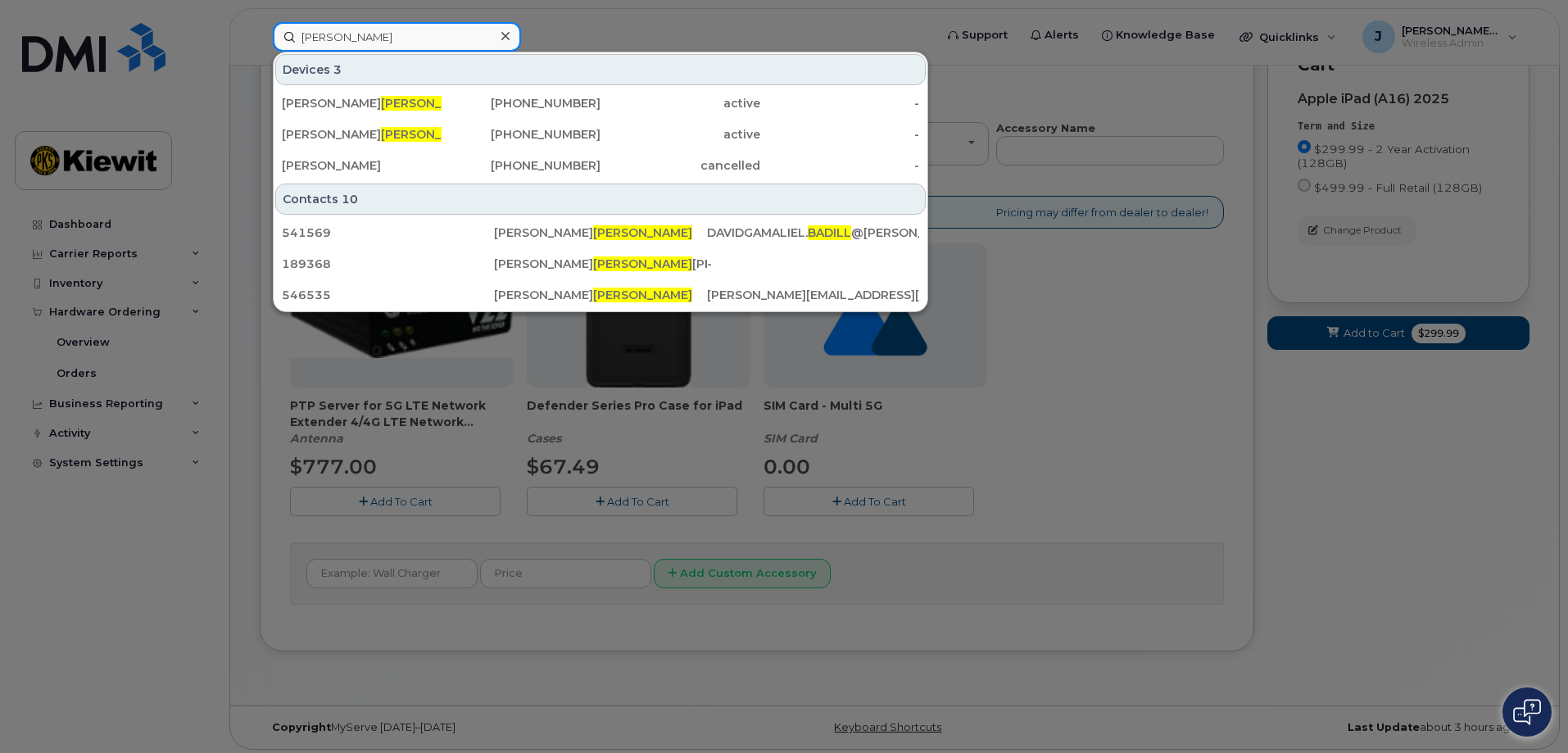
scroll to position [132, 0]
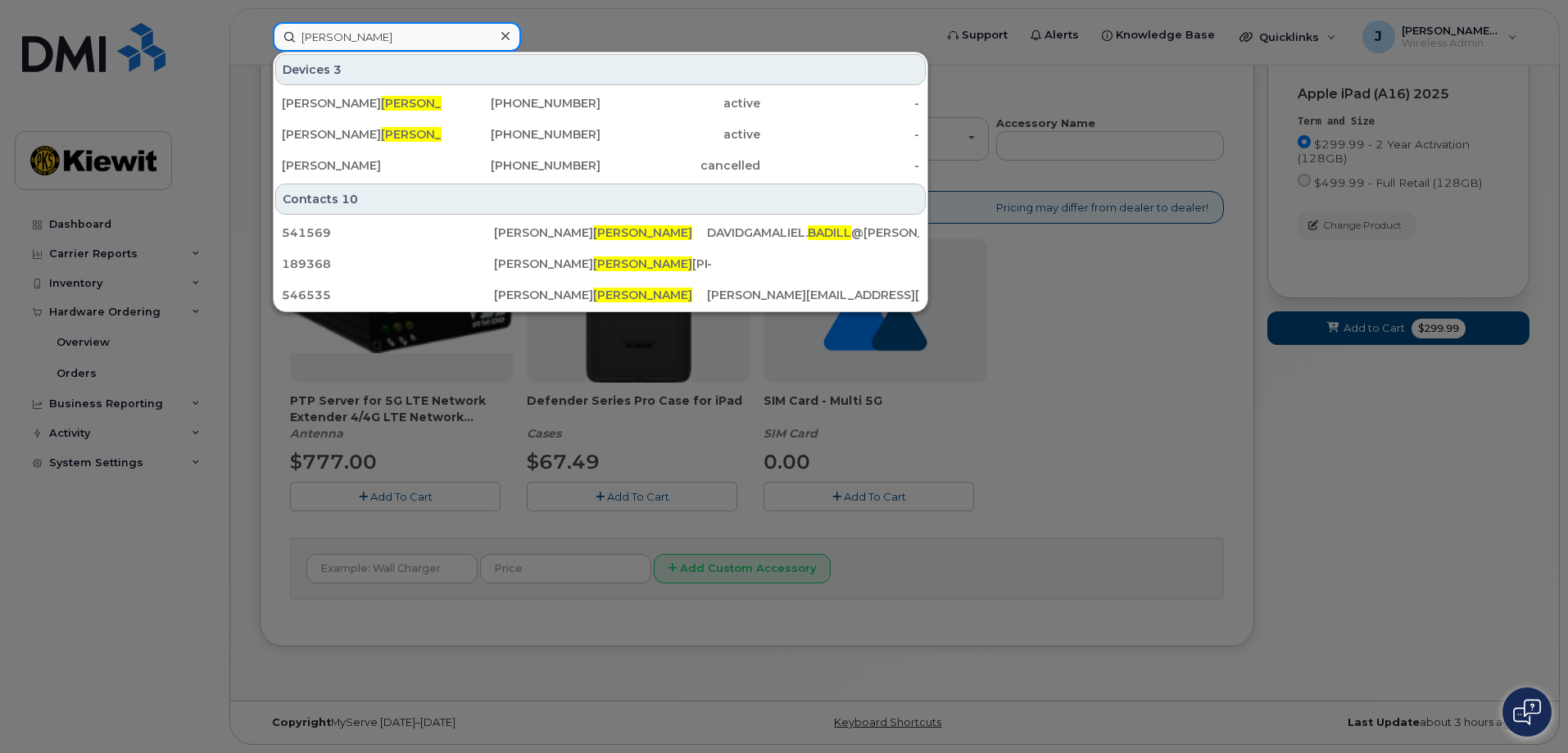
type input "badillo"
click at [789, 204] on div "Contacts 10" at bounding box center [600, 199] width 650 height 31
click at [314, 196] on div "Contacts 10" at bounding box center [600, 199] width 650 height 31
click at [676, 17] on div at bounding box center [784, 376] width 1568 height 753
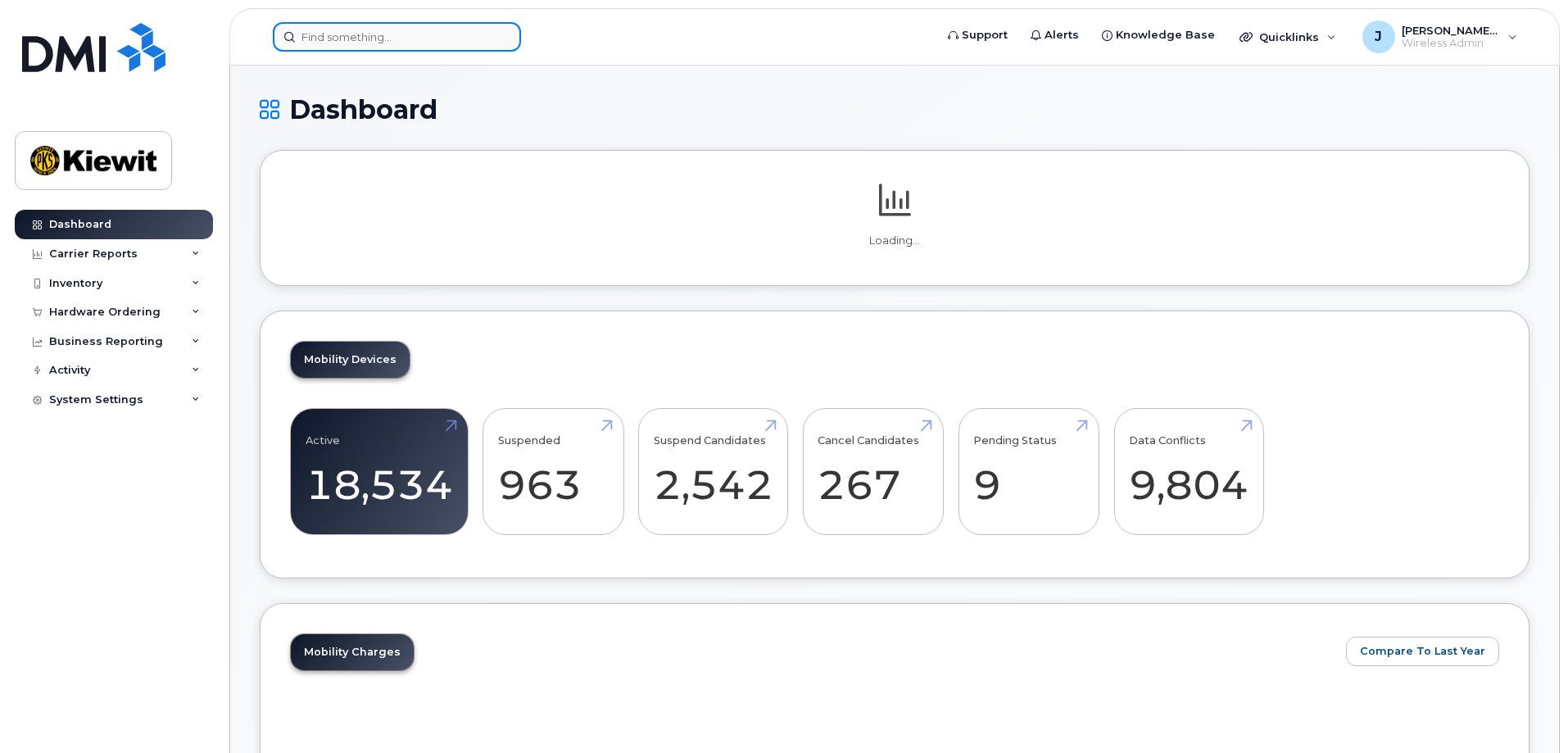
click at [428, 38] on input at bounding box center [396, 37] width 248 height 29
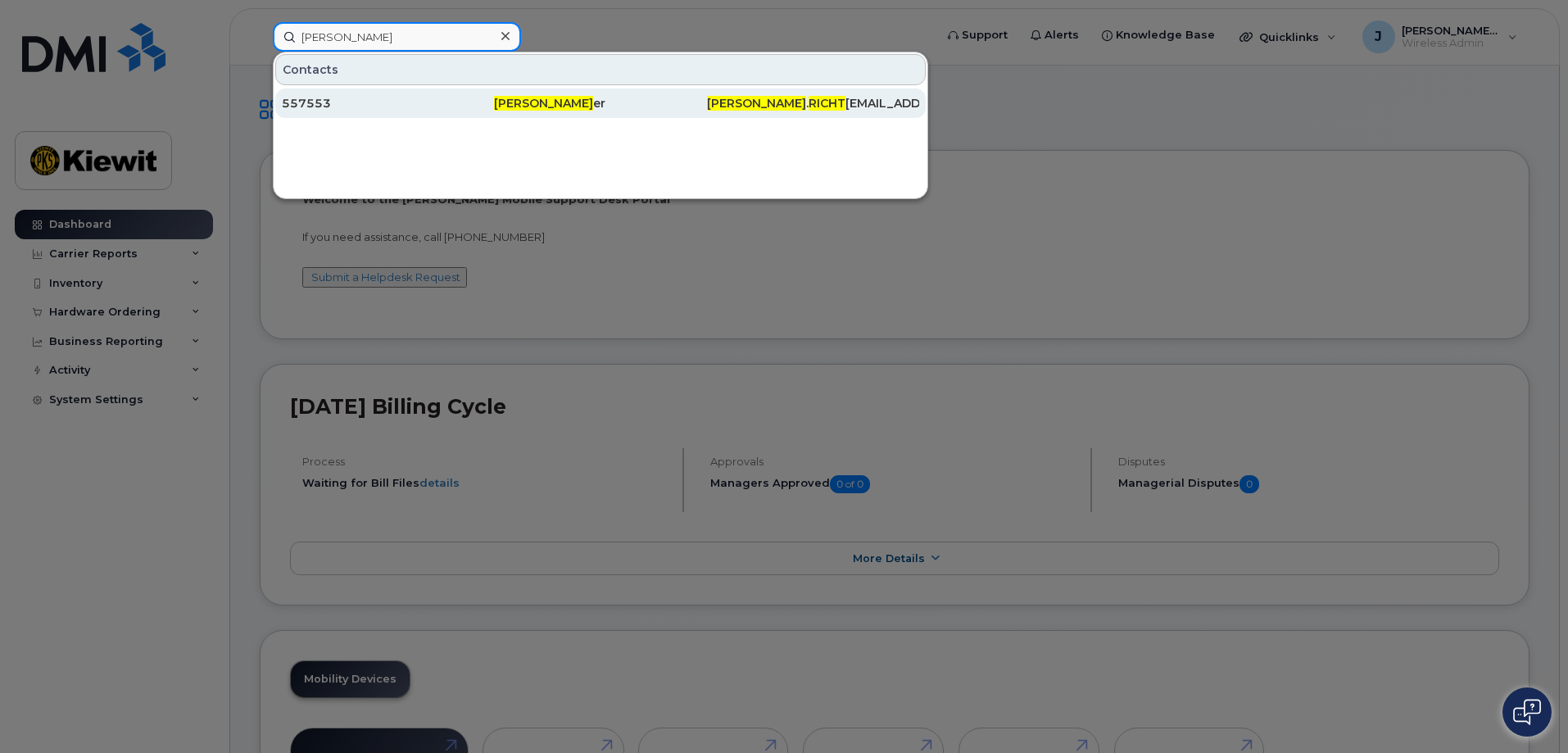
type input "[PERSON_NAME]"
click at [362, 104] on div "557553" at bounding box center [388, 103] width 213 height 17
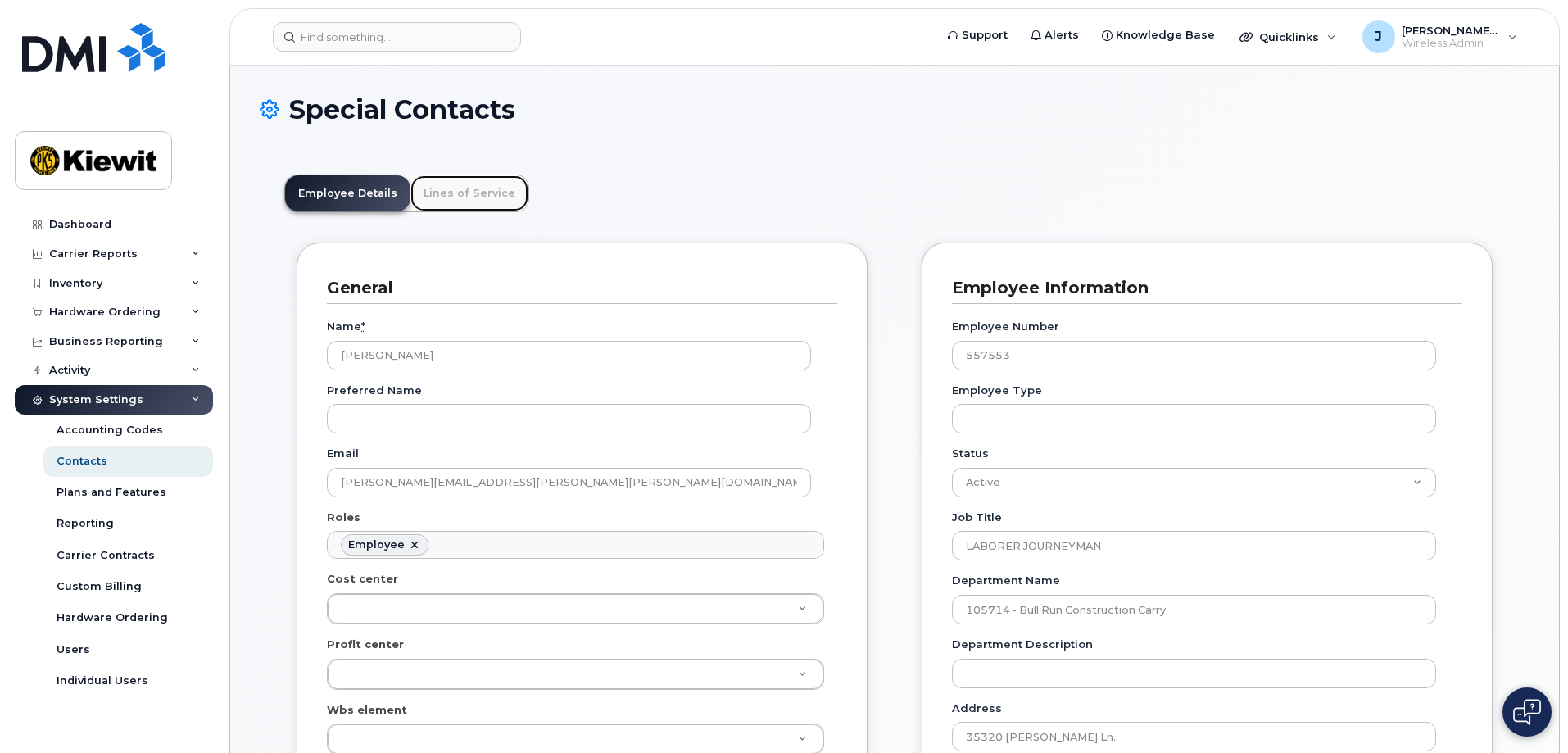
click at [467, 193] on link "Lines of Service" at bounding box center [469, 193] width 118 height 36
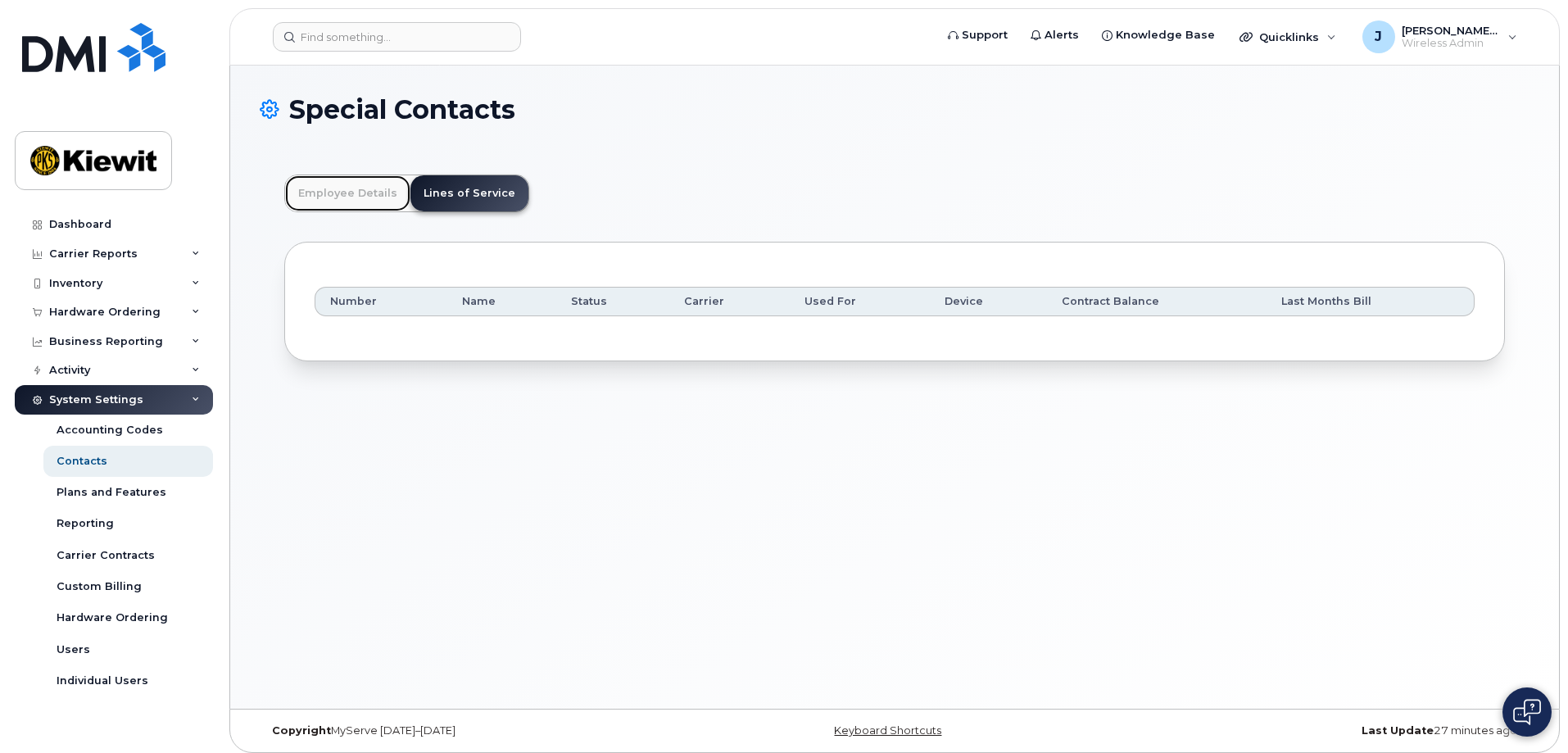
click at [357, 211] on link "Employee Details" at bounding box center [348, 193] width 125 height 36
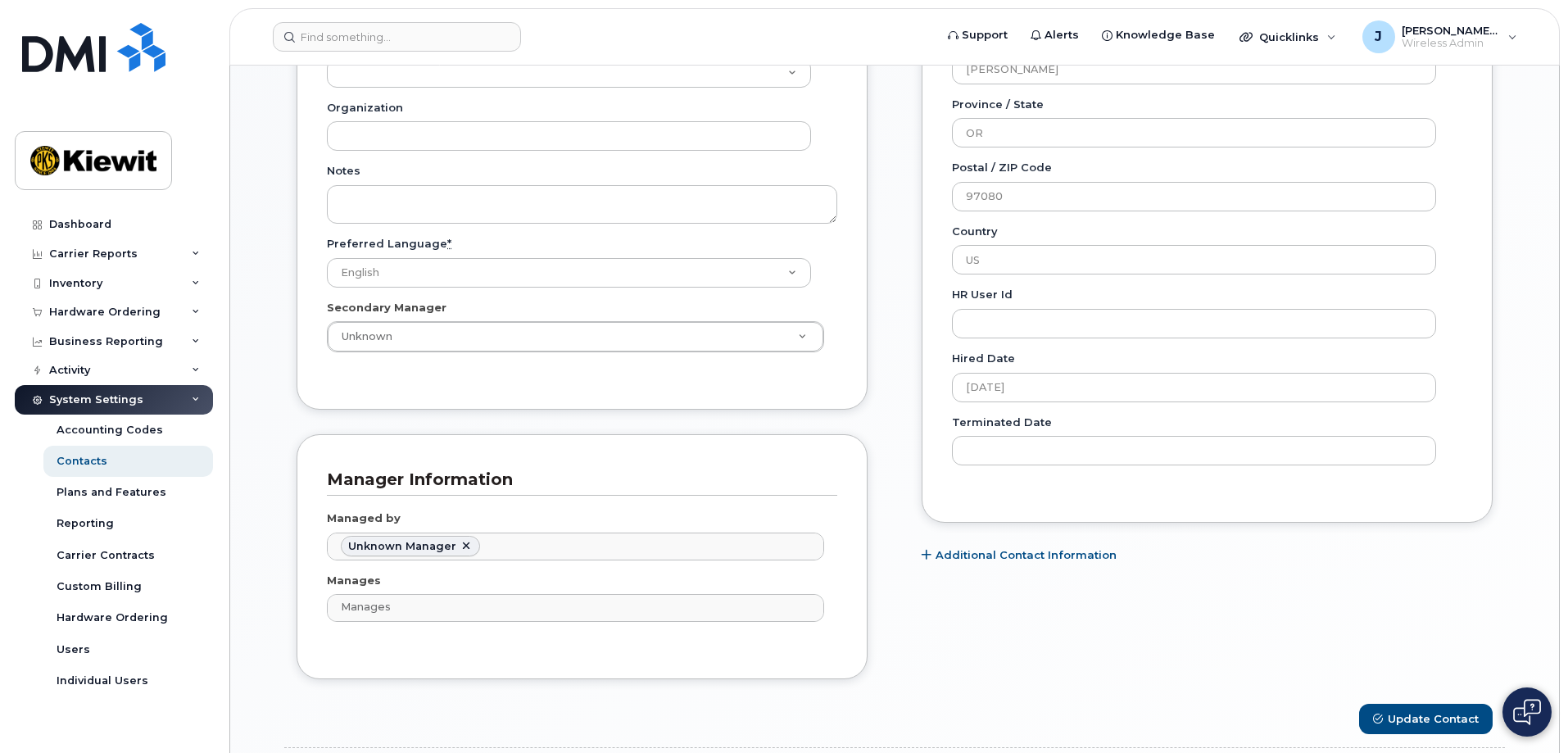
scroll to position [737, 0]
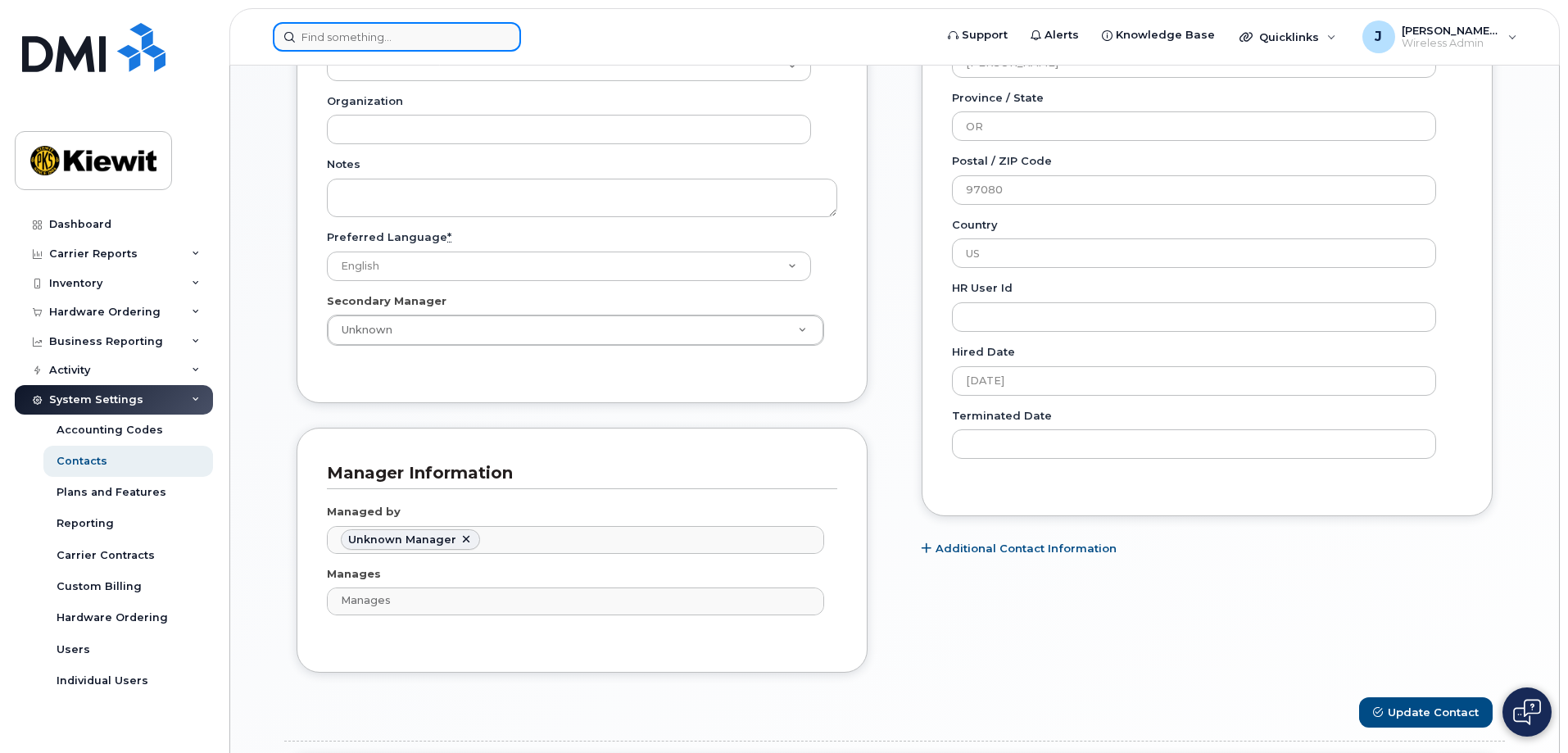
click at [372, 39] on input at bounding box center [396, 37] width 248 height 29
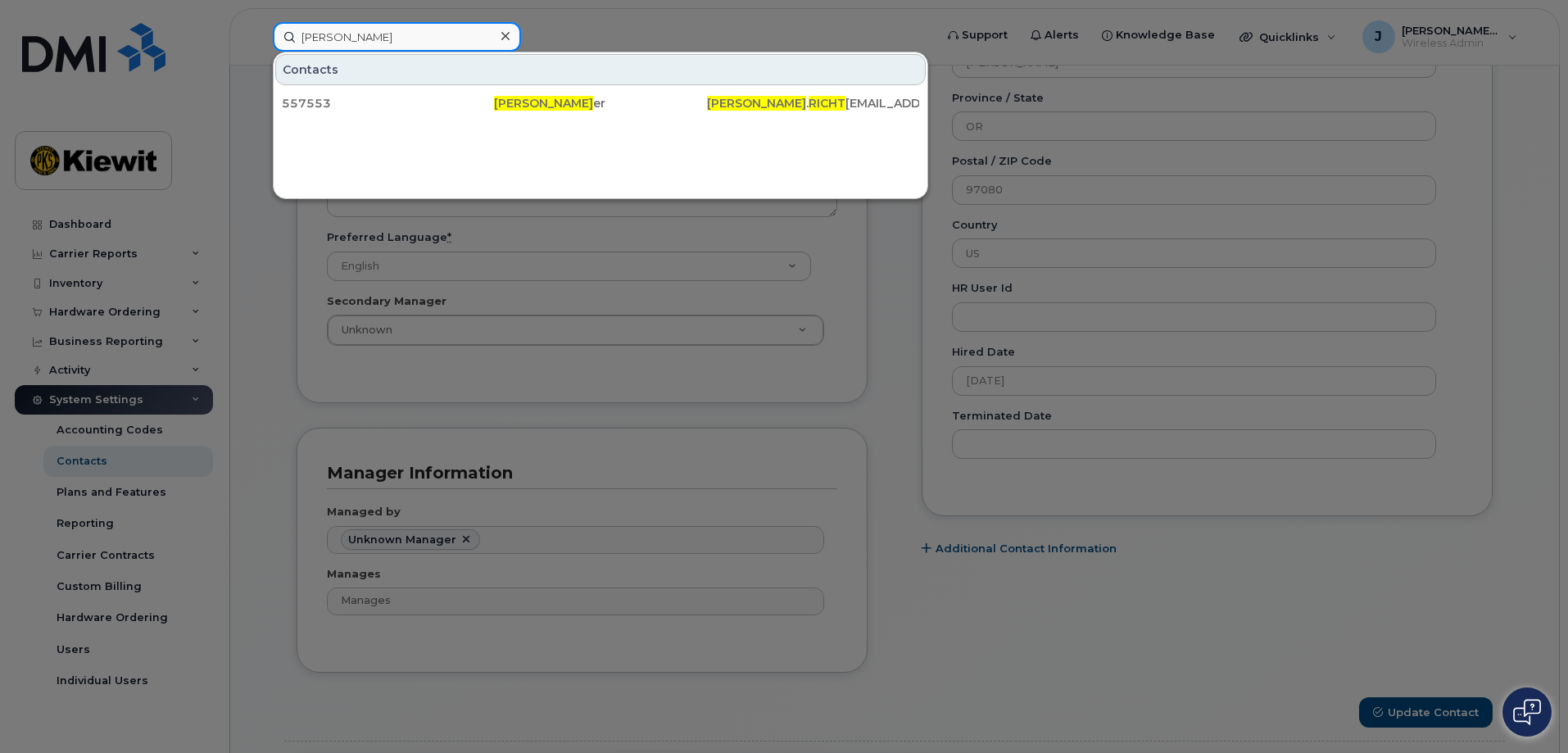
type input "[PERSON_NAME]"
